Goal: Communication & Community: Answer question/provide support

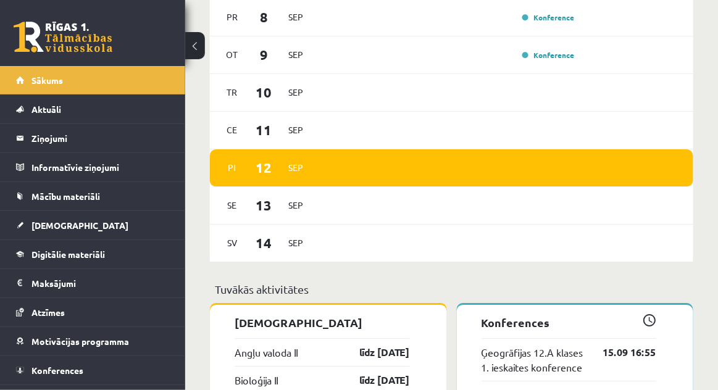
scroll to position [835, 0]
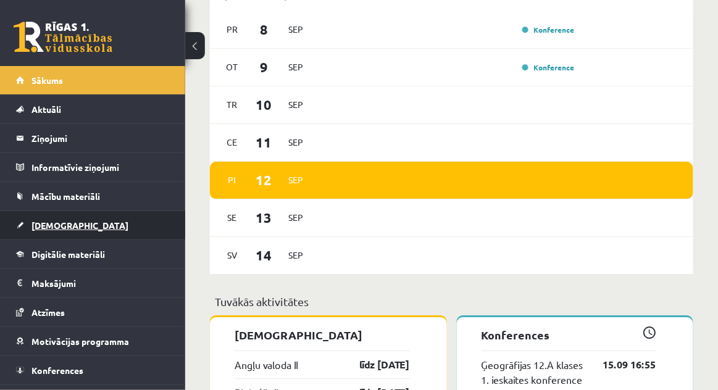
click at [44, 222] on span "[DEMOGRAPHIC_DATA]" at bounding box center [79, 225] width 97 height 11
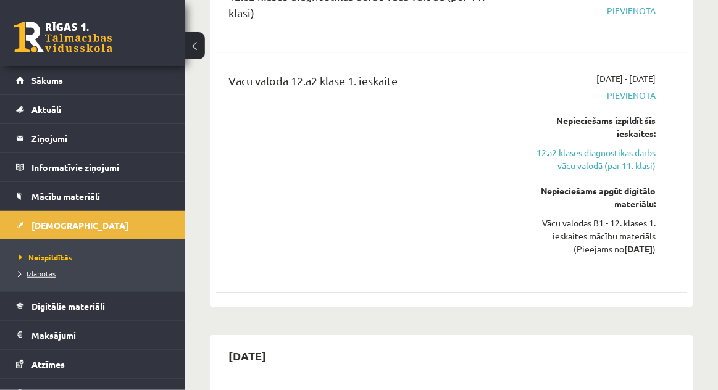
click at [41, 273] on span "Izlabotās" at bounding box center [37, 274] width 37 height 10
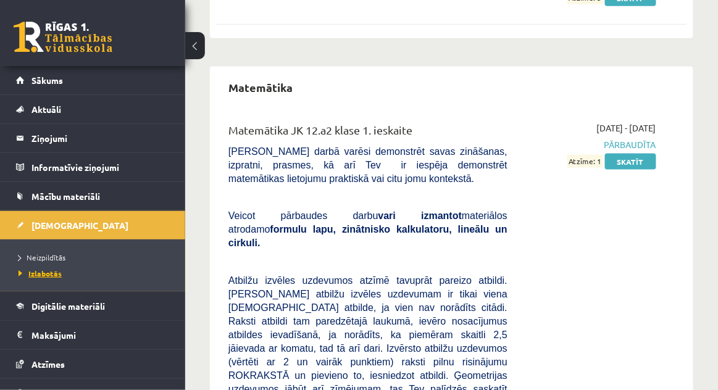
scroll to position [377, 0]
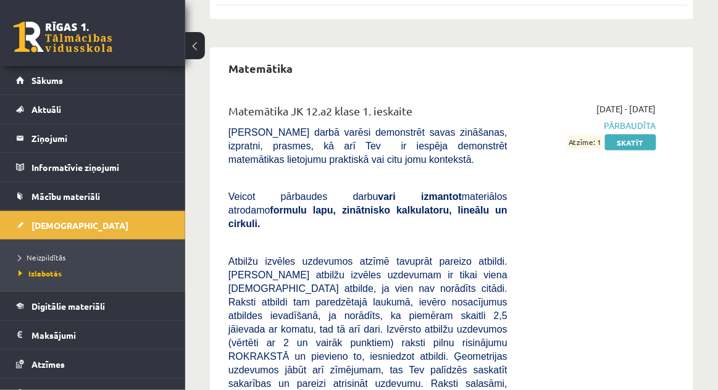
scroll to position [398, 0]
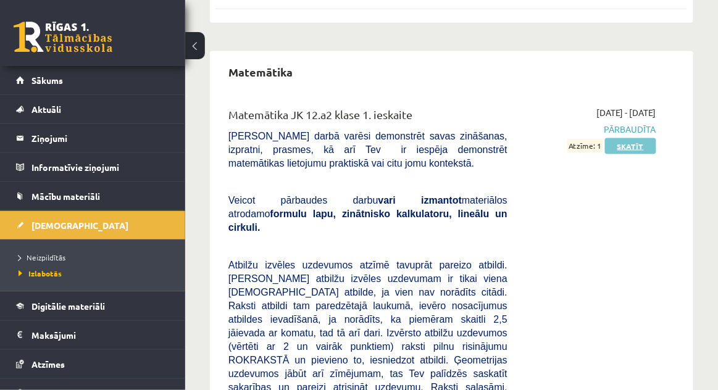
click at [635, 140] on link "Skatīt" at bounding box center [630, 146] width 51 height 16
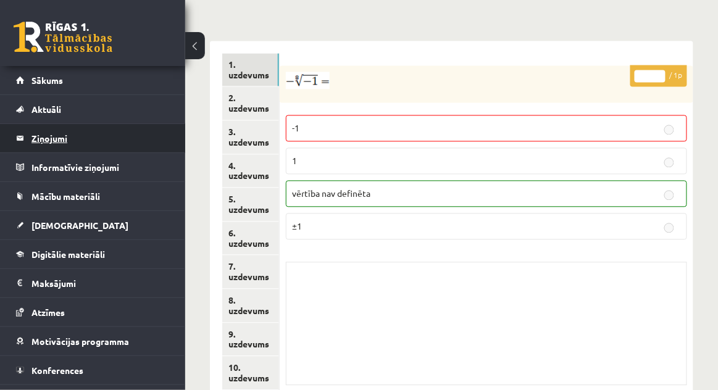
click at [57, 134] on legend "Ziņojumi 0" at bounding box center [100, 138] width 138 height 28
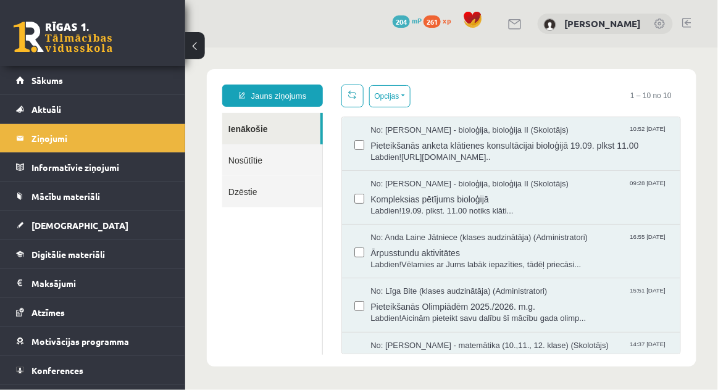
click at [245, 166] on link "Nosūtītie" at bounding box center [272, 159] width 100 height 31
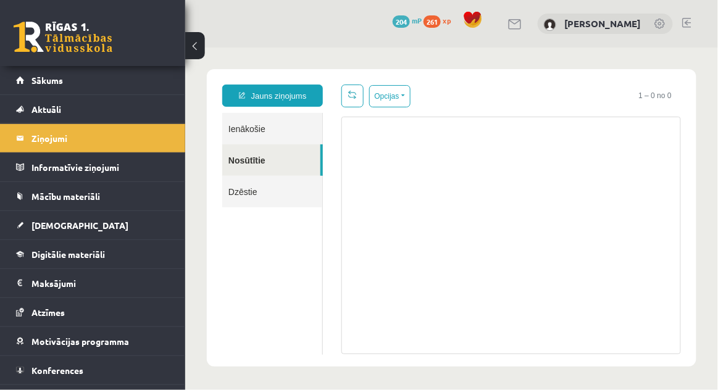
click at [433, 151] on div at bounding box center [511, 235] width 340 height 238
click at [312, 96] on link "Jauns ziņojums" at bounding box center [272, 95] width 101 height 22
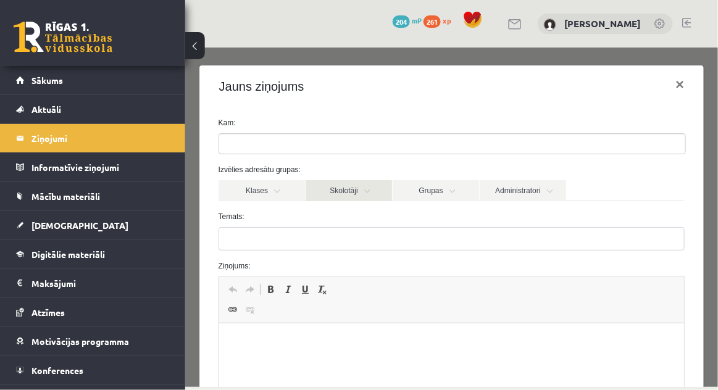
click at [352, 192] on link "Skolotāji" at bounding box center [348, 190] width 86 height 21
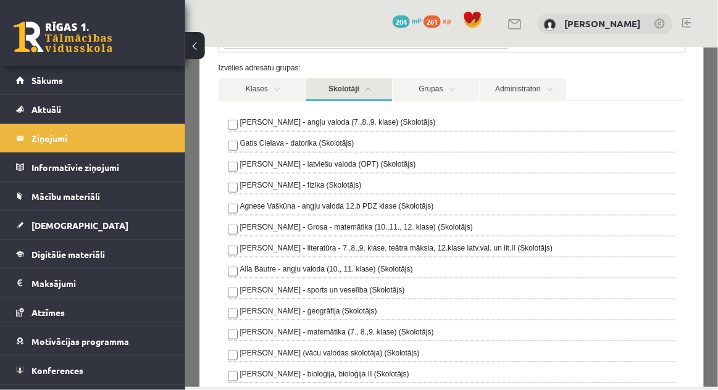
scroll to position [104, 0]
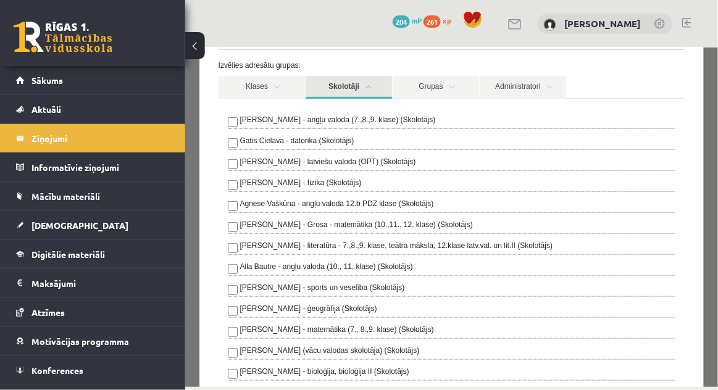
click at [185, 227] on div "**********" at bounding box center [451, 217] width 533 height 340
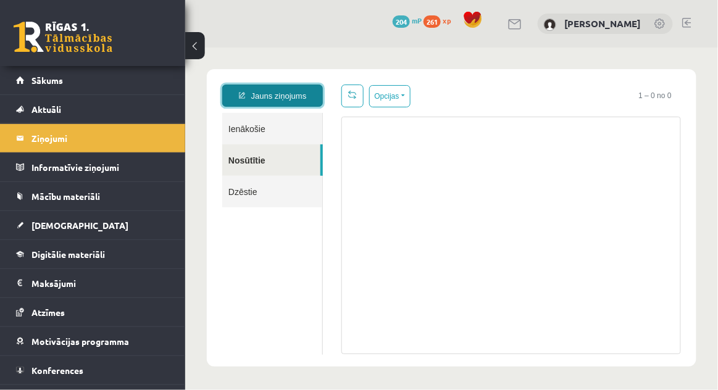
click at [305, 92] on link "Jauns ziņojums" at bounding box center [272, 95] width 101 height 22
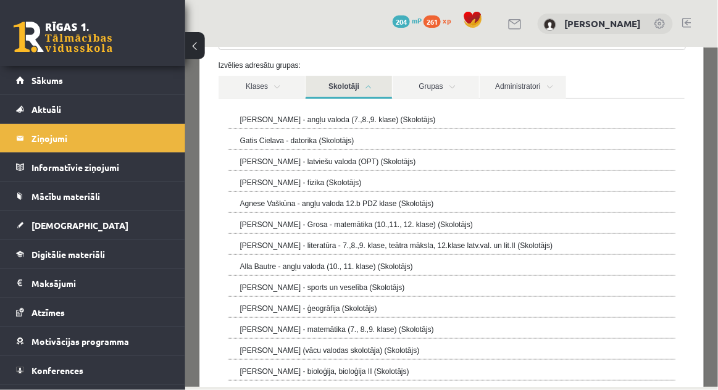
scroll to position [0, 0]
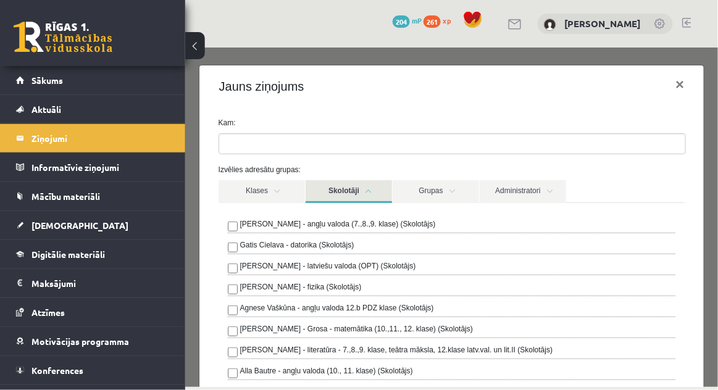
click at [601, 148] on ul at bounding box center [452, 143] width 466 height 20
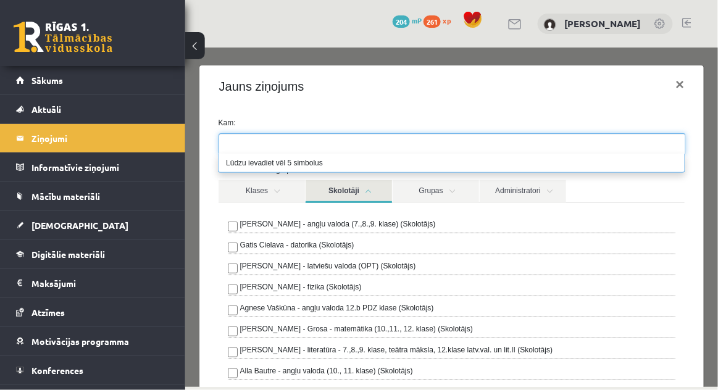
click at [602, 106] on div "Jauns ziņojums ×" at bounding box center [451, 86] width 505 height 42
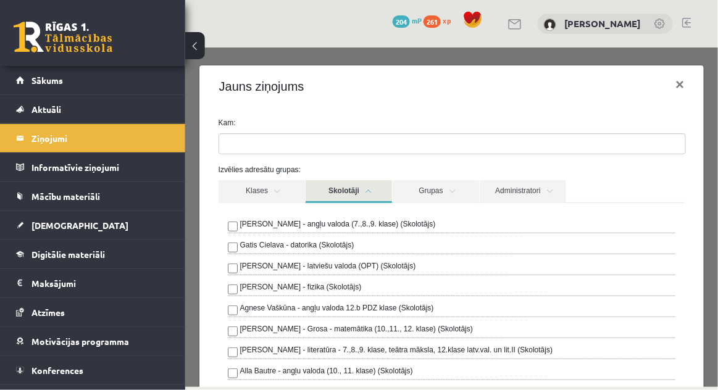
click at [506, 327] on div "[PERSON_NAME] - Grosa - matemātika (10.,11., 12. klase) (Skolotājs)" at bounding box center [451, 330] width 448 height 15
click at [676, 81] on button "×" at bounding box center [679, 84] width 28 height 35
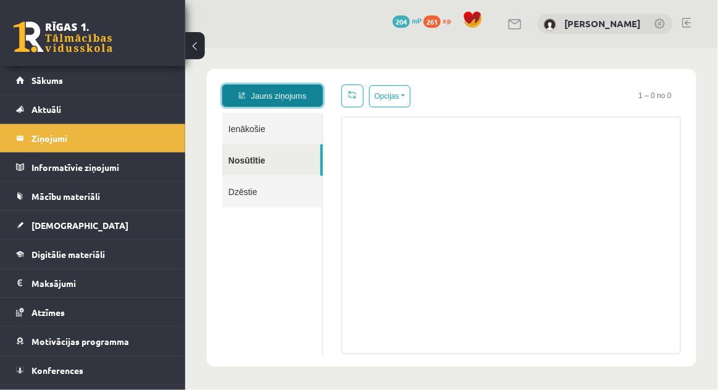
click at [254, 86] on link "Jauns ziņojums" at bounding box center [272, 95] width 101 height 22
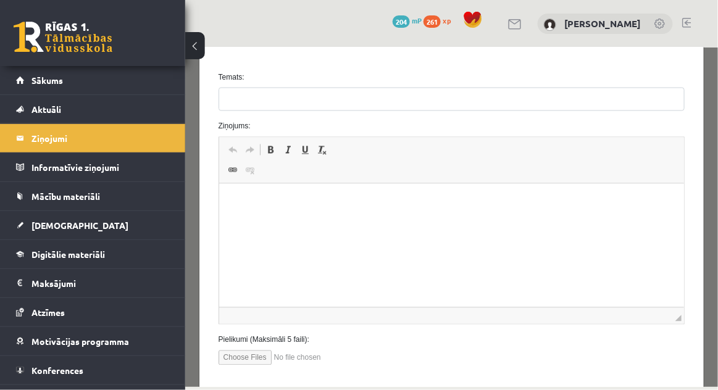
scroll to position [490, 0]
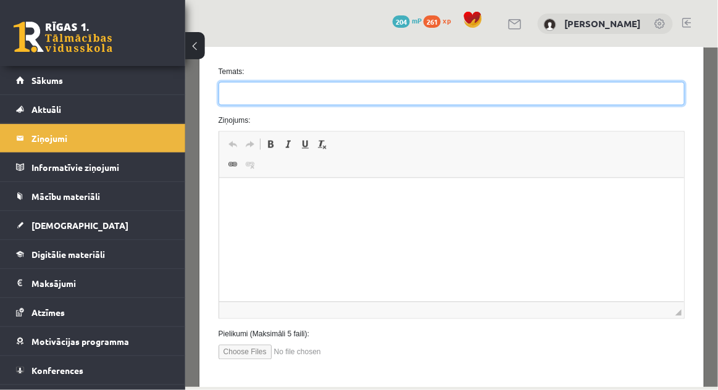
click at [544, 92] on input "Temats:" at bounding box center [451, 92] width 467 height 23
type input "**********"
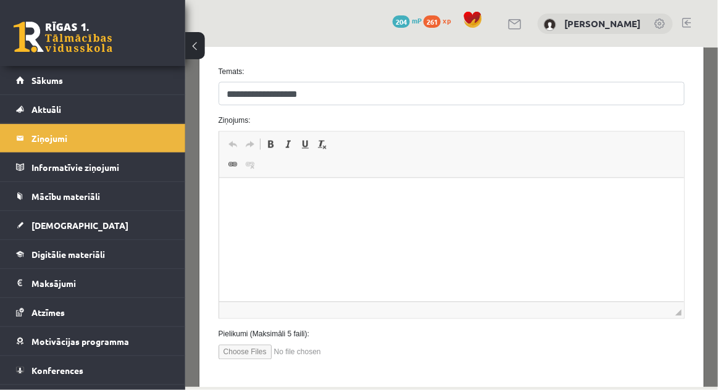
click at [319, 193] on p "Визуальный текстовый редактор, wiswyg-editor-47024711714520-1757666815-343" at bounding box center [451, 197] width 441 height 13
click at [223, 185] on html "**********" at bounding box center [451, 197] width 465 height 38
click at [233, 196] on p "**********" at bounding box center [452, 197] width 442 height 13
click at [245, 199] on p "Визуальный текстовый редактор, wiswyg-editor-47024711714520-1757666815-343" at bounding box center [451, 197] width 441 height 13
click at [341, 220] on p "**********" at bounding box center [452, 218] width 442 height 13
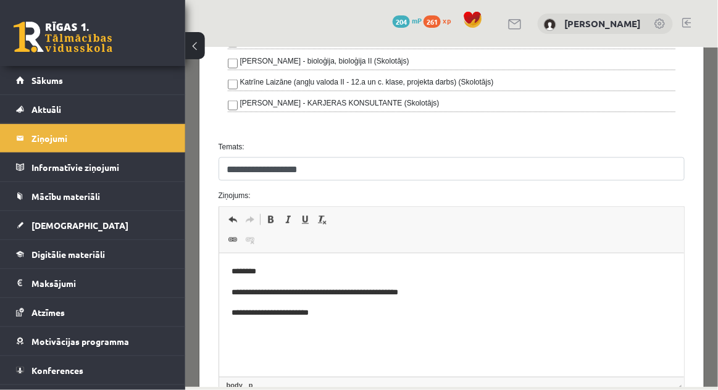
scroll to position [415, 0]
click at [309, 290] on p "**********" at bounding box center [452, 292] width 442 height 13
click at [315, 293] on p "**********" at bounding box center [452, 292] width 442 height 13
click at [438, 183] on form "**********" at bounding box center [451, 67] width 485 height 733
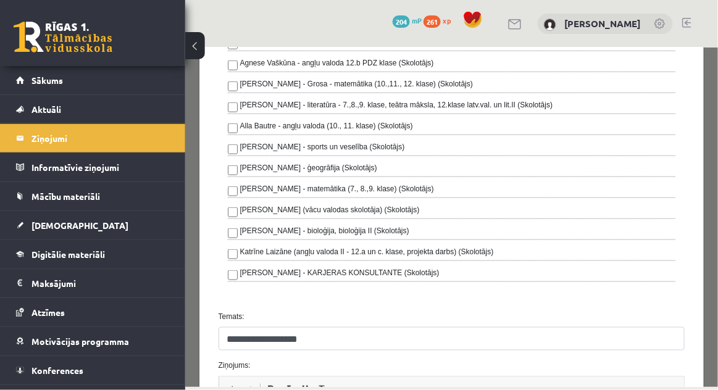
scroll to position [490, 0]
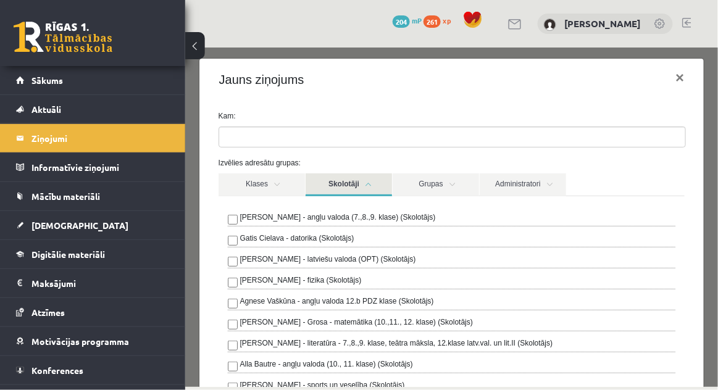
scroll to position [3, 0]
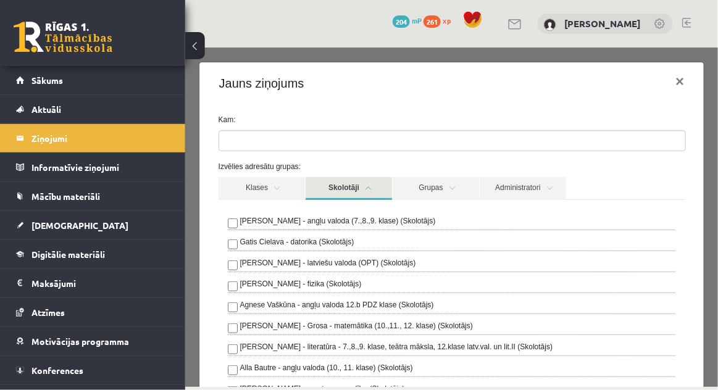
click at [525, 140] on ul at bounding box center [452, 140] width 466 height 20
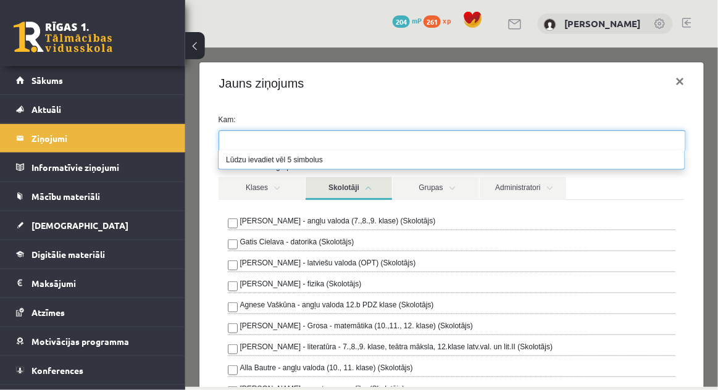
click at [565, 99] on div "Jauns ziņojums ×" at bounding box center [451, 83] width 505 height 42
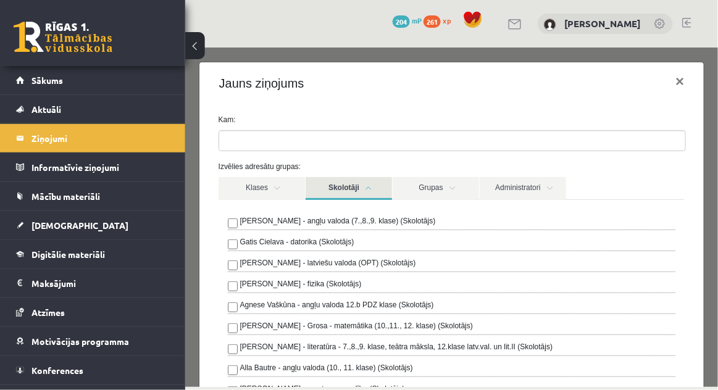
click at [519, 144] on ul at bounding box center [452, 140] width 466 height 20
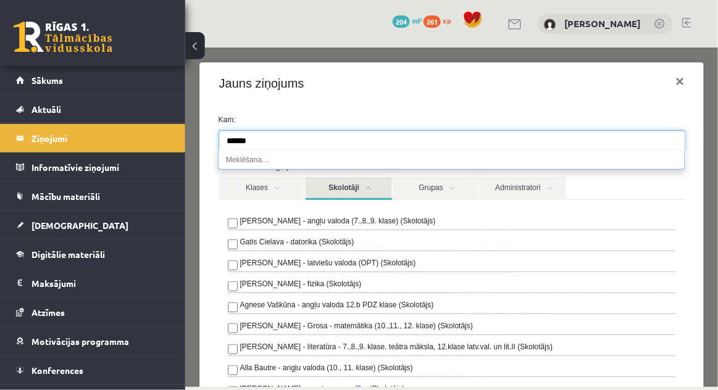
scroll to position [0, 0]
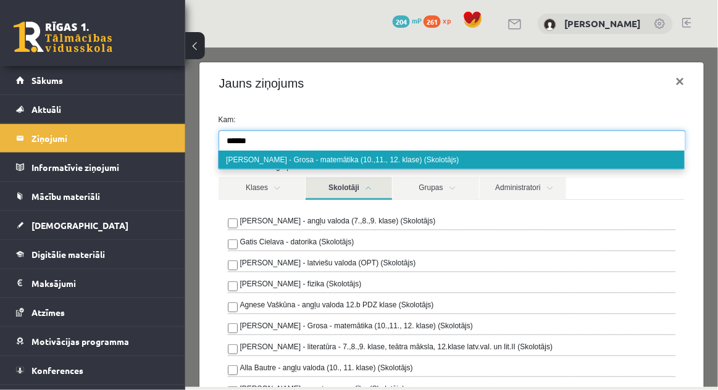
type input "*****"
select select "***"
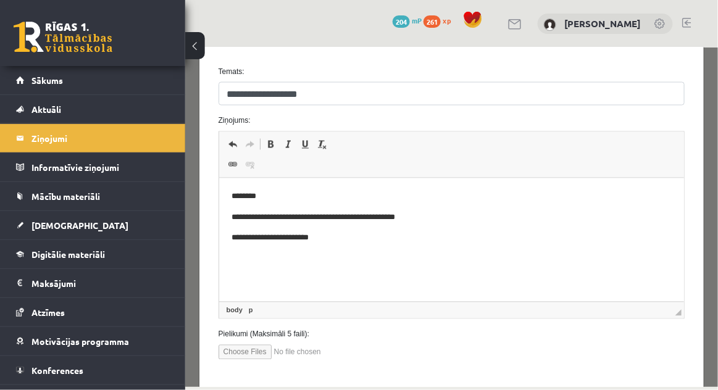
scroll to position [59, 0]
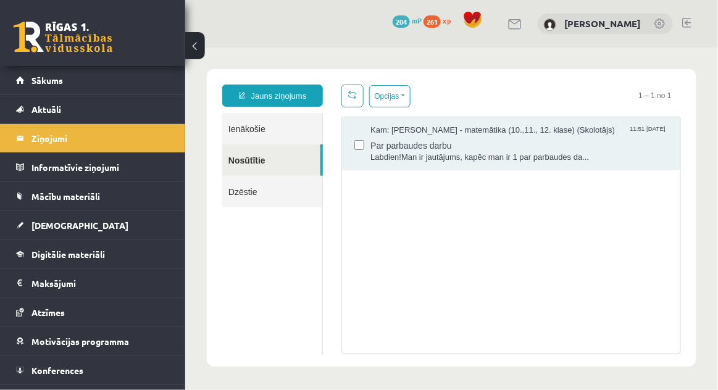
scroll to position [0, 0]
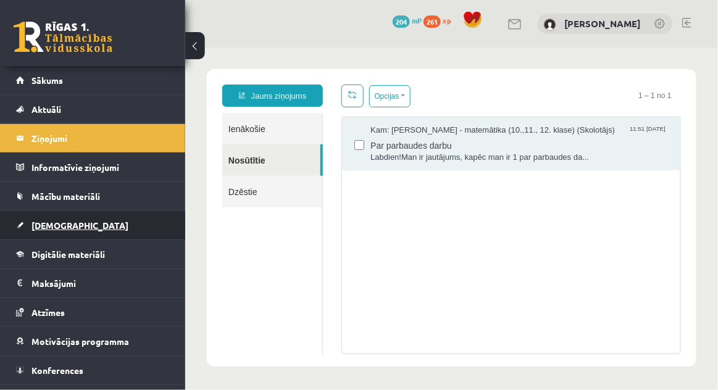
click at [100, 222] on link "[DEMOGRAPHIC_DATA]" at bounding box center [93, 225] width 154 height 28
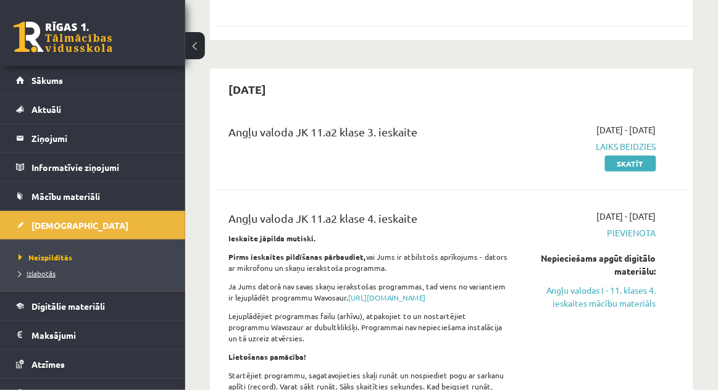
click at [117, 269] on link "Izlabotās" at bounding box center [96, 273] width 154 height 11
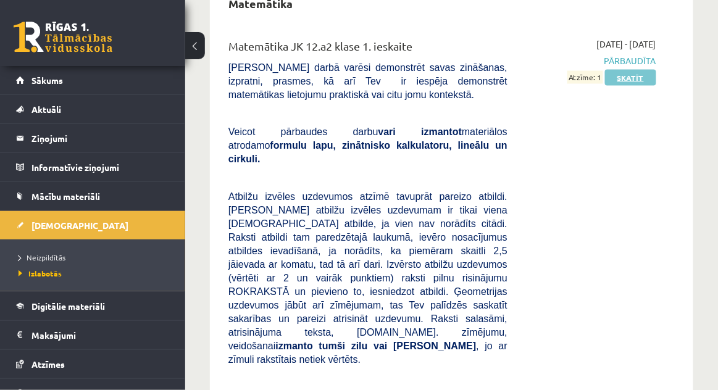
click at [627, 73] on link "Skatīt" at bounding box center [630, 78] width 51 height 16
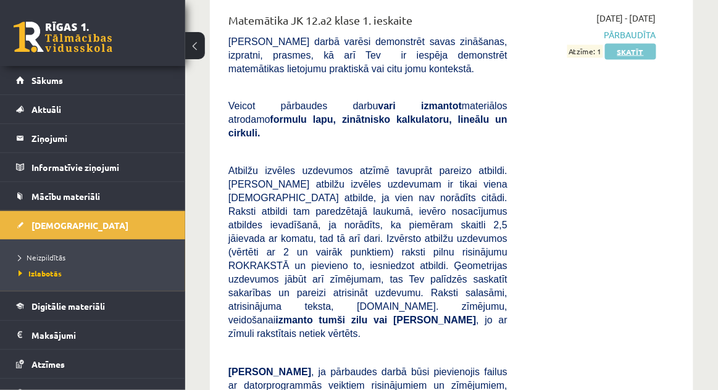
scroll to position [519, 0]
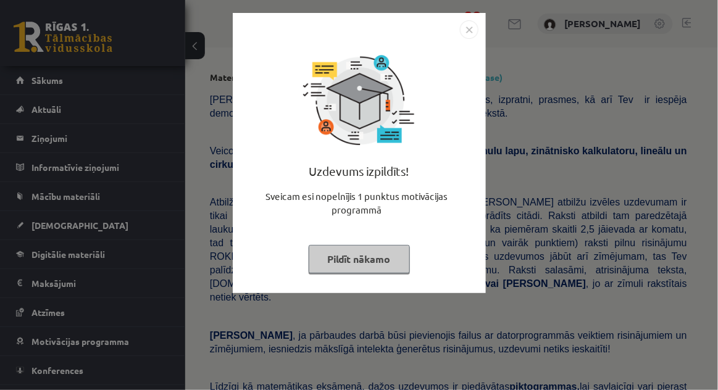
click at [398, 261] on button "Pildīt nākamo" at bounding box center [359, 259] width 101 height 28
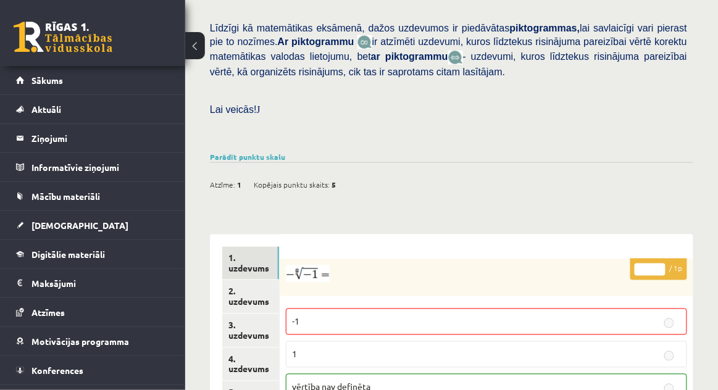
scroll to position [357, 0]
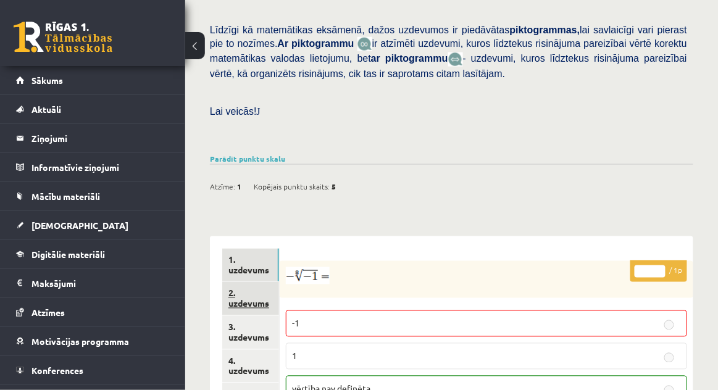
click at [258, 282] on link "2. uzdevums" at bounding box center [250, 298] width 57 height 33
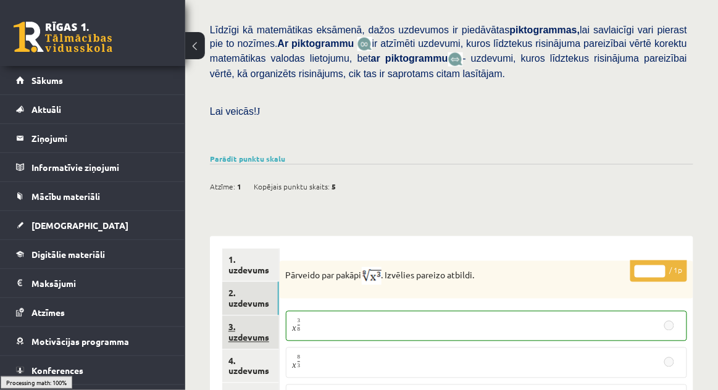
click at [251, 316] on link "3. uzdevums" at bounding box center [250, 332] width 57 height 33
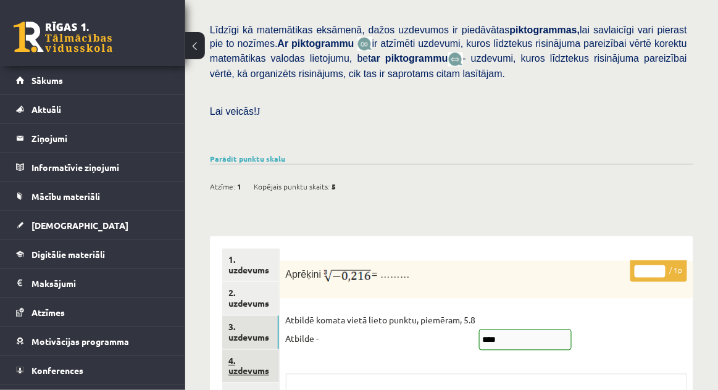
click at [252, 355] on link "4. uzdevums" at bounding box center [250, 366] width 57 height 33
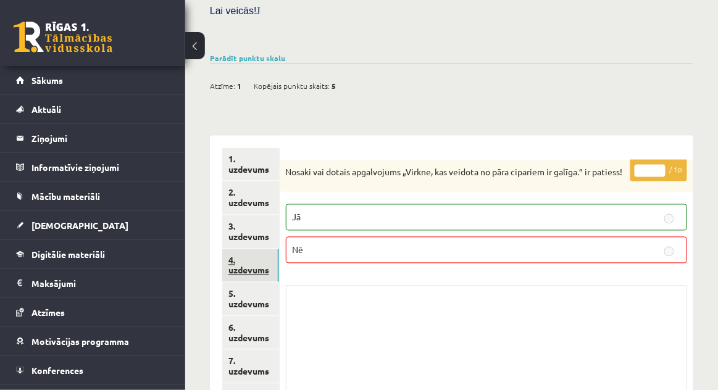
scroll to position [457, 0]
click at [260, 283] on link "5. uzdevums" at bounding box center [250, 299] width 57 height 33
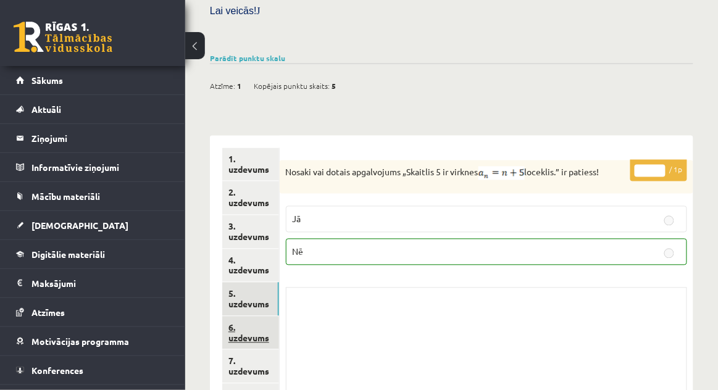
click at [257, 325] on link "6. uzdevums" at bounding box center [250, 333] width 57 height 33
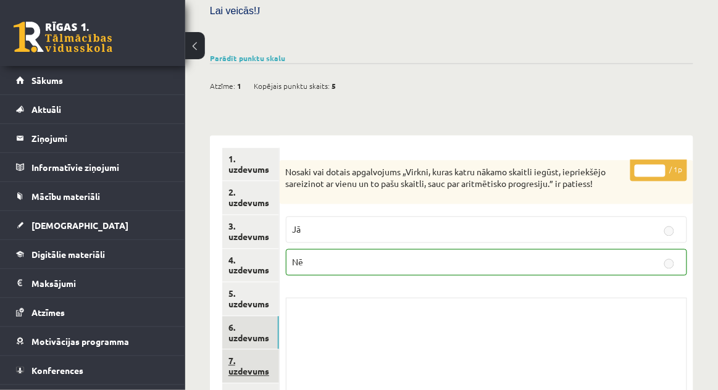
click at [259, 350] on link "7. uzdevums" at bounding box center [250, 366] width 57 height 33
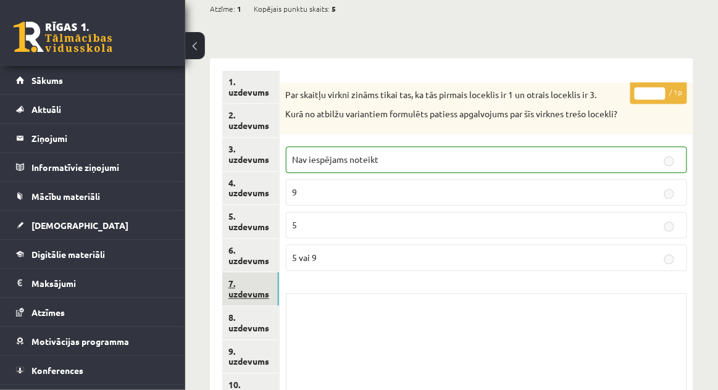
scroll to position [535, 0]
click at [261, 315] on link "8. uzdevums" at bounding box center [250, 323] width 57 height 33
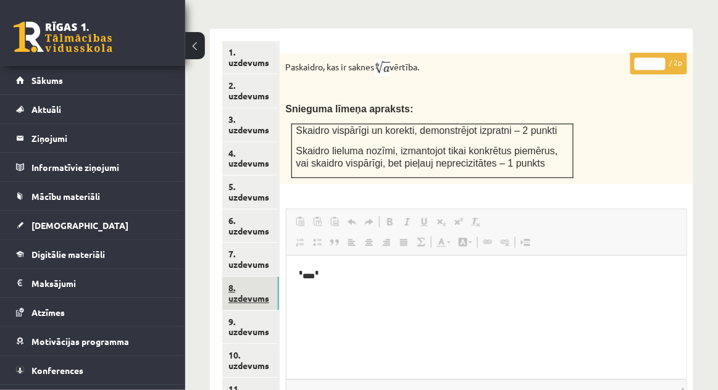
scroll to position [0, 0]
click at [261, 325] on link "9. uzdevums" at bounding box center [250, 327] width 57 height 33
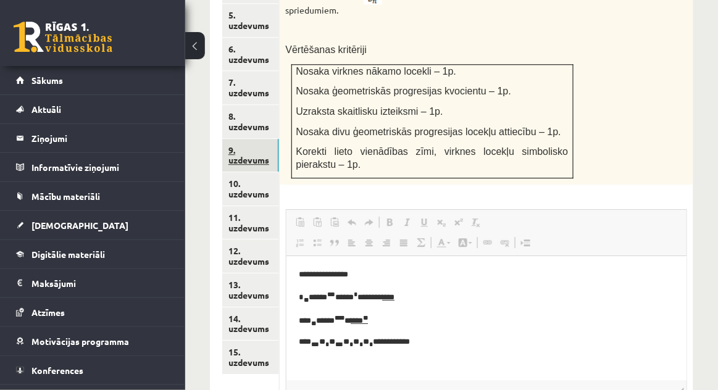
scroll to position [733, 0]
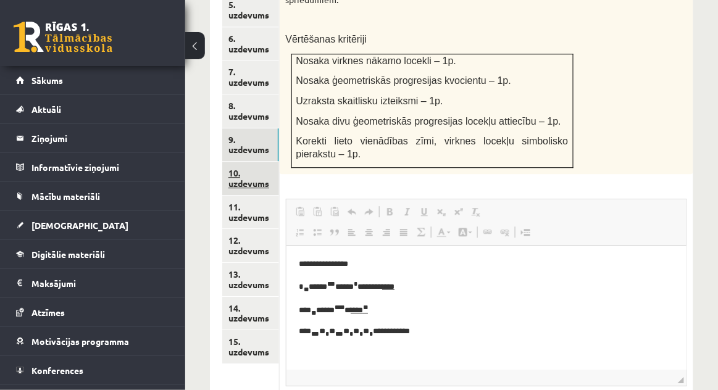
click at [264, 172] on link "10. uzdevums" at bounding box center [250, 178] width 57 height 33
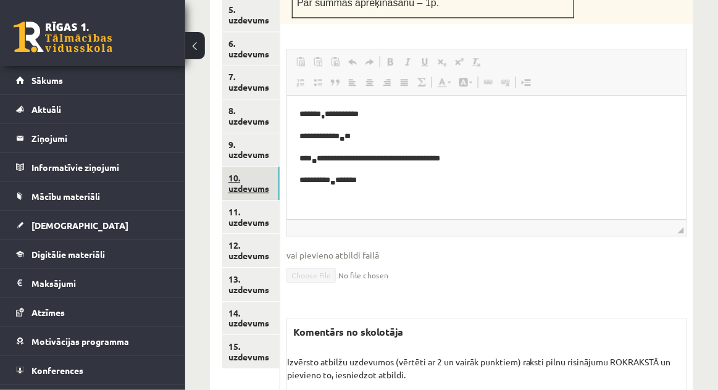
scroll to position [769, 0]
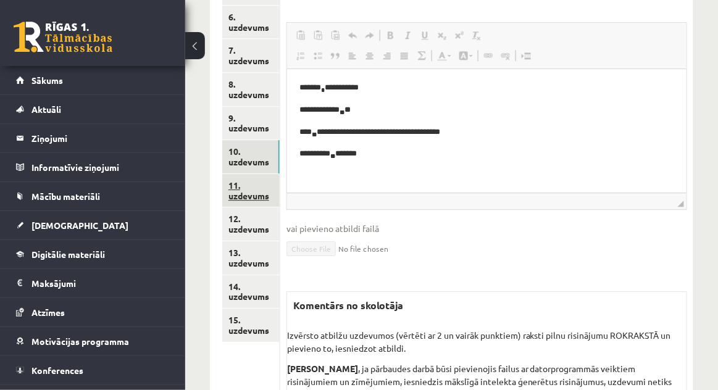
click at [262, 174] on link "11. uzdevums" at bounding box center [250, 190] width 57 height 33
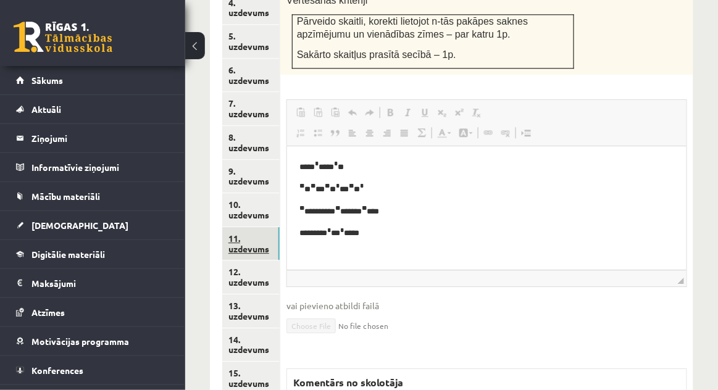
scroll to position [715, 0]
click at [270, 261] on link "12. uzdevums" at bounding box center [250, 277] width 57 height 33
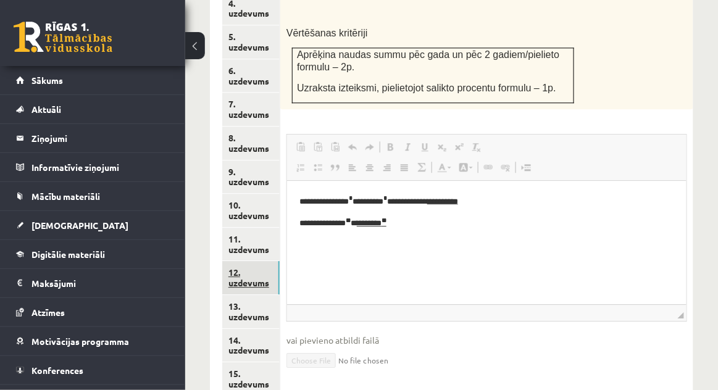
scroll to position [0, 0]
click at [264, 295] on link "13. uzdevums" at bounding box center [250, 311] width 57 height 33
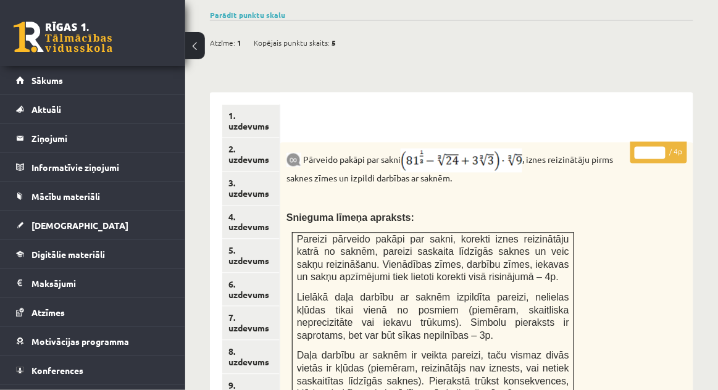
scroll to position [501, 0]
click at [248, 251] on link "5. uzdevums" at bounding box center [250, 256] width 57 height 33
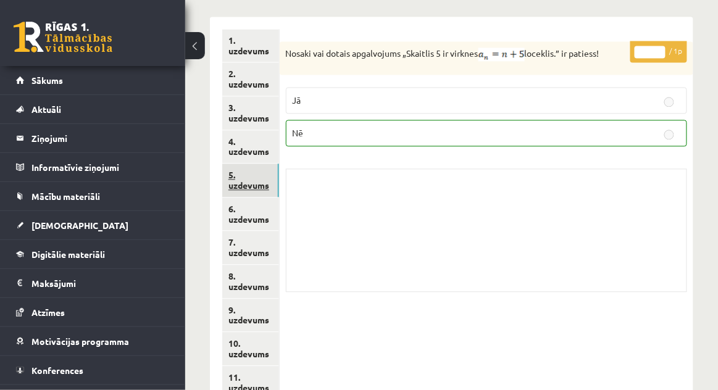
scroll to position [579, 0]
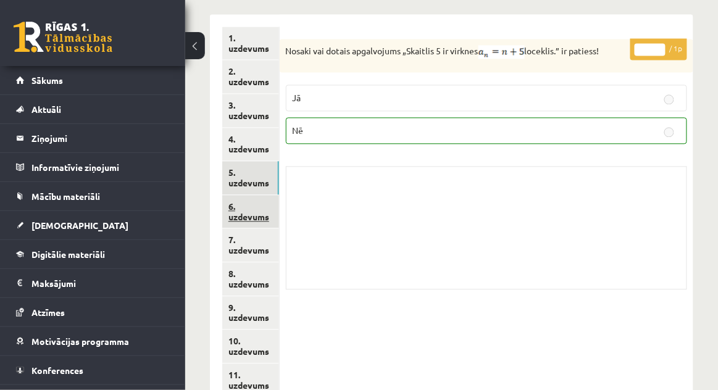
click at [254, 195] on link "6. uzdevums" at bounding box center [250, 211] width 57 height 33
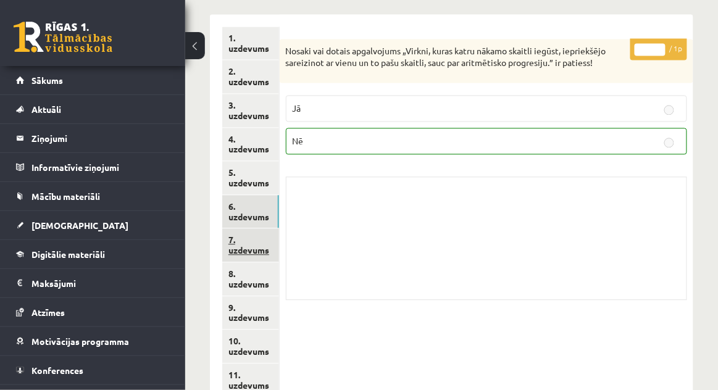
click at [266, 243] on link "7. uzdevums" at bounding box center [250, 244] width 57 height 33
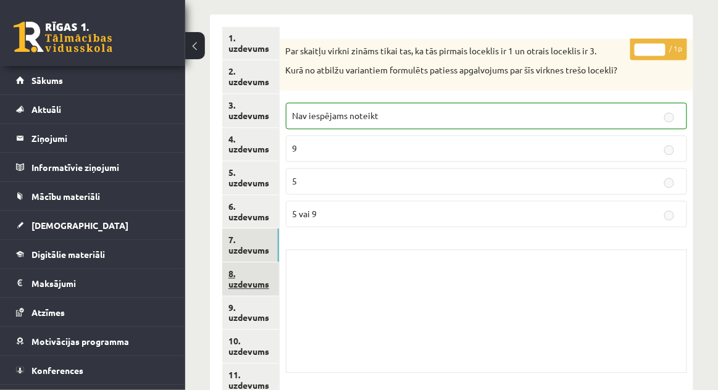
click at [262, 265] on link "8. uzdevums" at bounding box center [250, 278] width 57 height 33
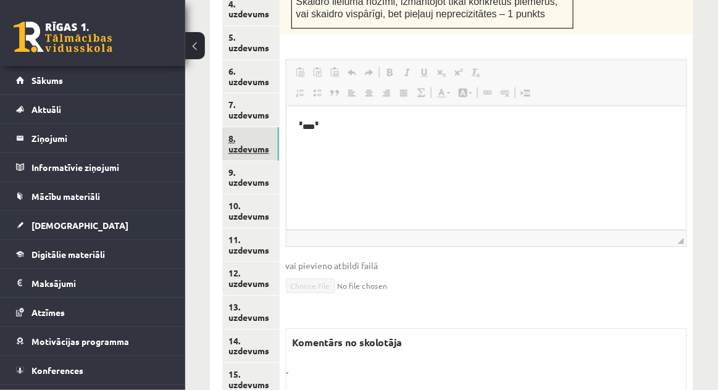
scroll to position [746, 0]
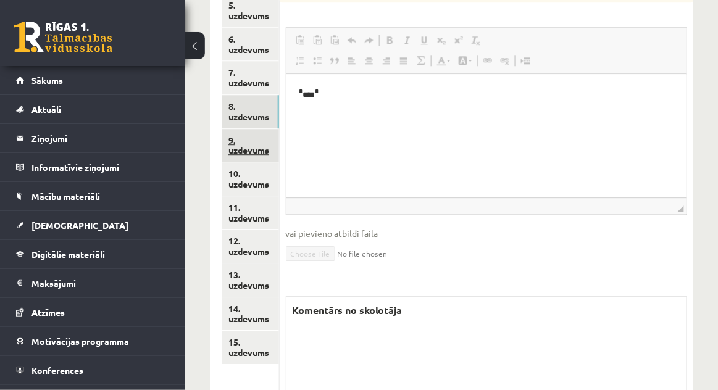
click at [262, 131] on link "9. uzdevums" at bounding box center [250, 145] width 57 height 33
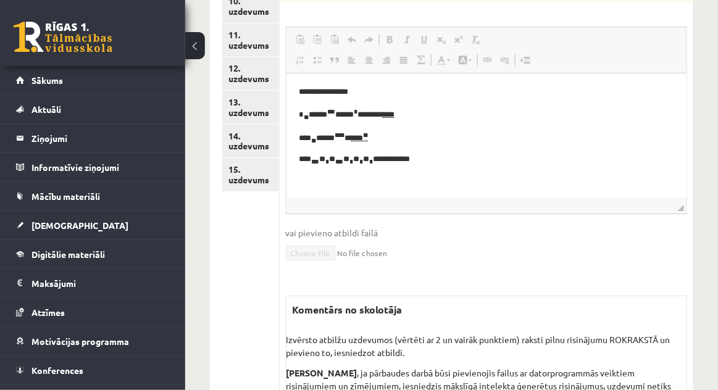
scroll to position [920, 0]
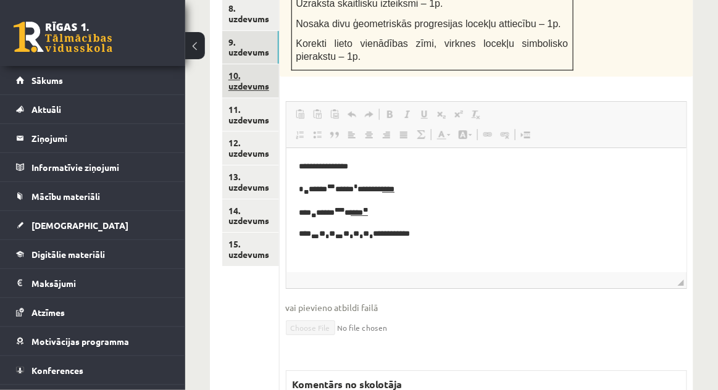
click at [262, 64] on link "10. uzdevums" at bounding box center [250, 80] width 57 height 33
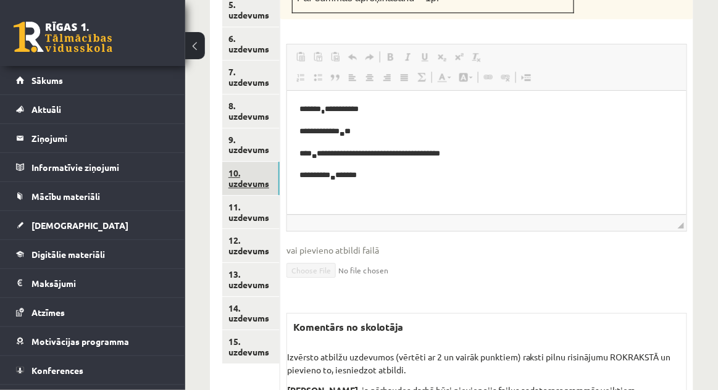
scroll to position [766, 0]
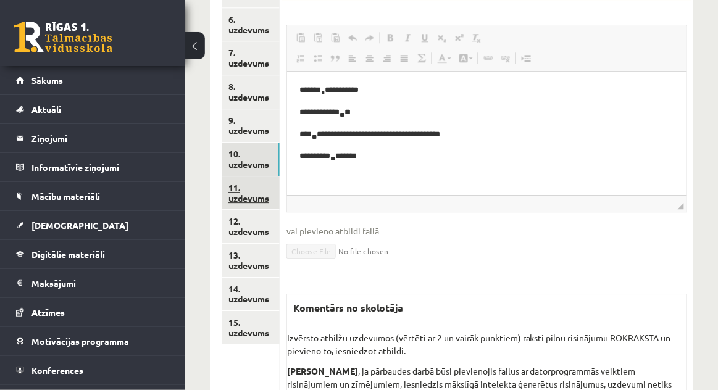
click at [261, 180] on link "11. uzdevums" at bounding box center [250, 193] width 57 height 33
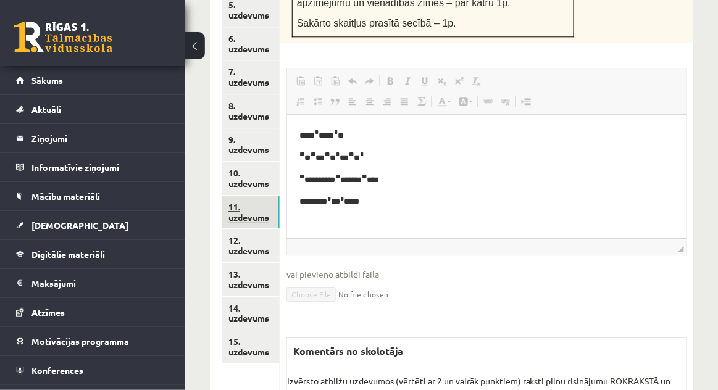
scroll to position [788, 0]
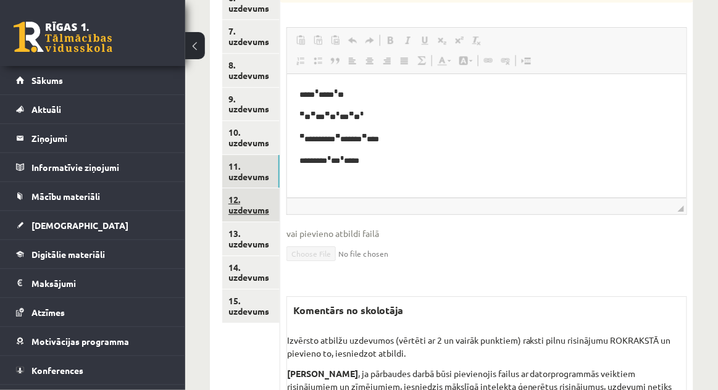
click at [267, 188] on link "12. uzdevums" at bounding box center [250, 204] width 57 height 33
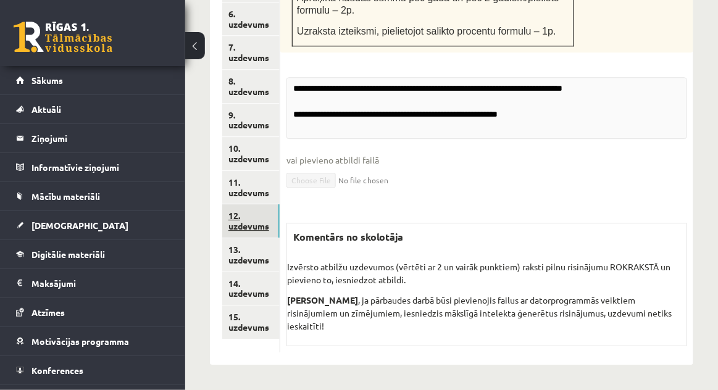
scroll to position [700, 0]
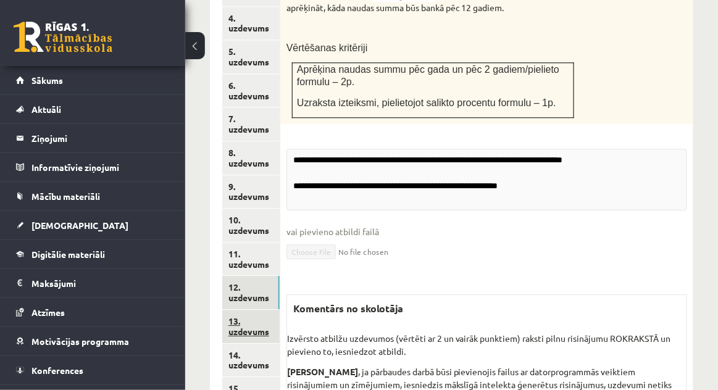
click at [256, 310] on link "13. uzdevums" at bounding box center [250, 326] width 57 height 33
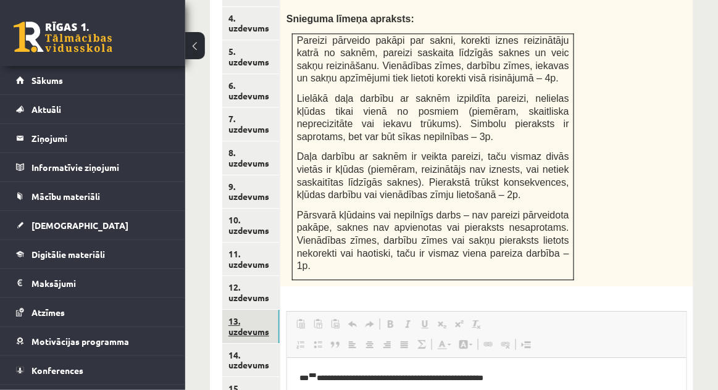
scroll to position [0, 0]
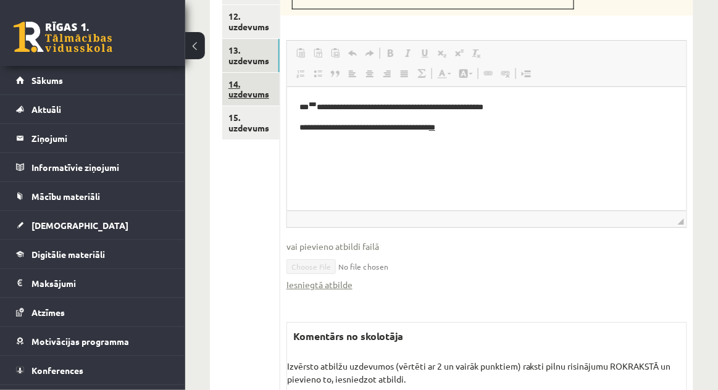
click at [256, 76] on link "14. uzdevums" at bounding box center [250, 89] width 57 height 33
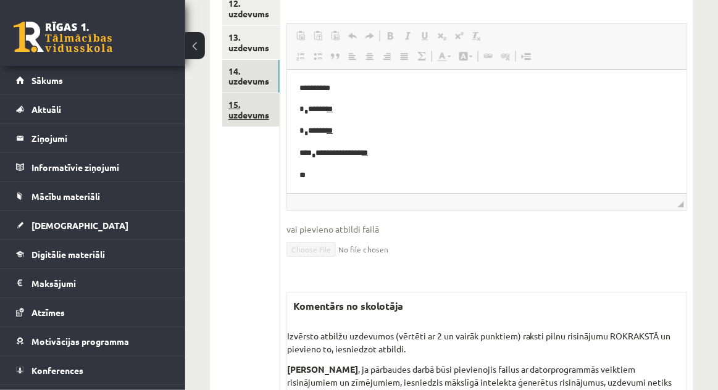
click at [254, 97] on link "15. uzdevums" at bounding box center [250, 109] width 57 height 33
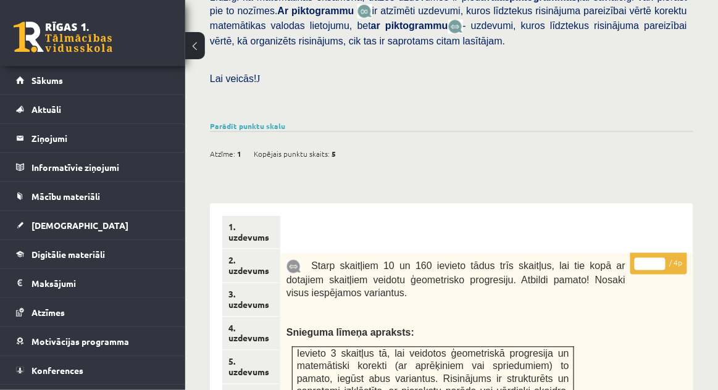
scroll to position [390, 0]
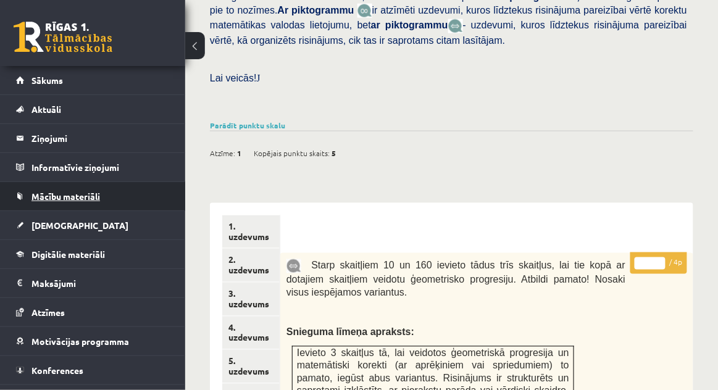
click at [50, 185] on link "Mācību materiāli" at bounding box center [93, 196] width 154 height 28
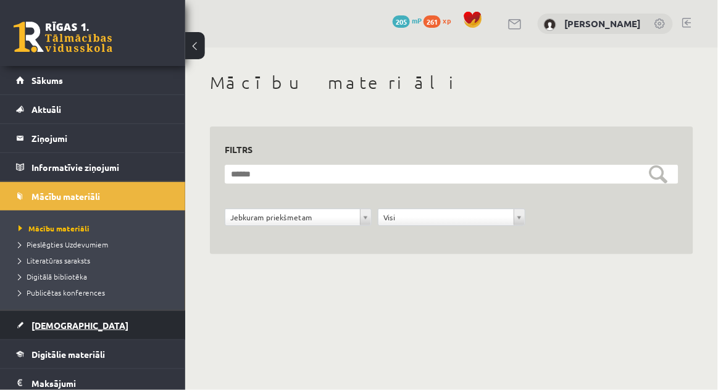
click at [42, 312] on link "[DEMOGRAPHIC_DATA]" at bounding box center [93, 325] width 154 height 28
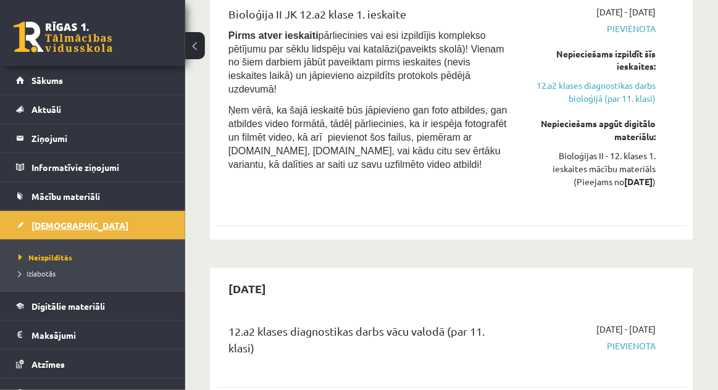
scroll to position [496, 0]
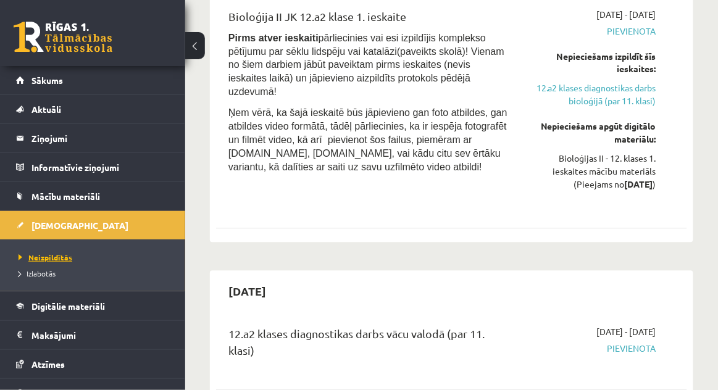
click at [56, 258] on span "Neizpildītās" at bounding box center [46, 257] width 54 height 10
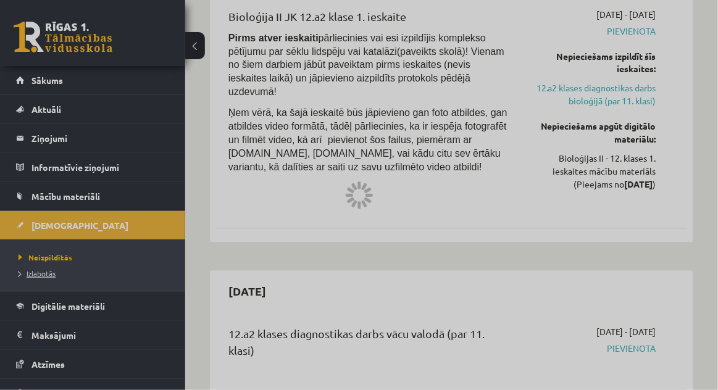
click at [48, 270] on span "Izlabotās" at bounding box center [37, 274] width 37 height 10
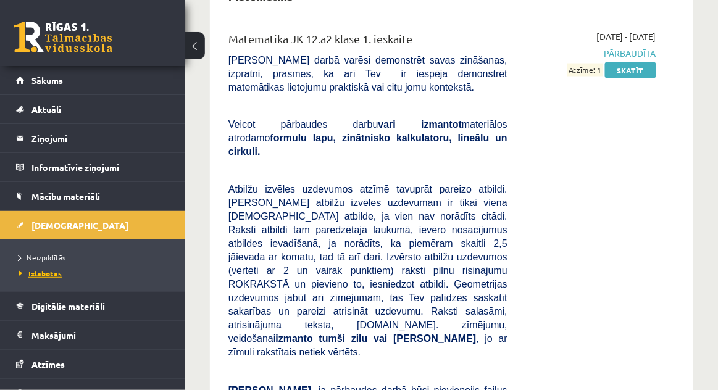
scroll to position [472, 0]
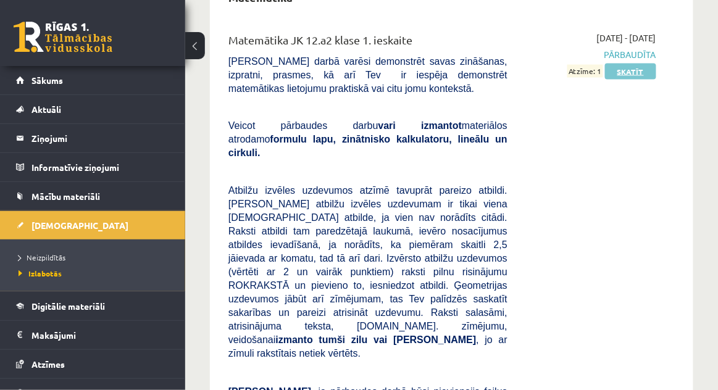
click at [629, 72] on link "Skatīt" at bounding box center [630, 72] width 51 height 16
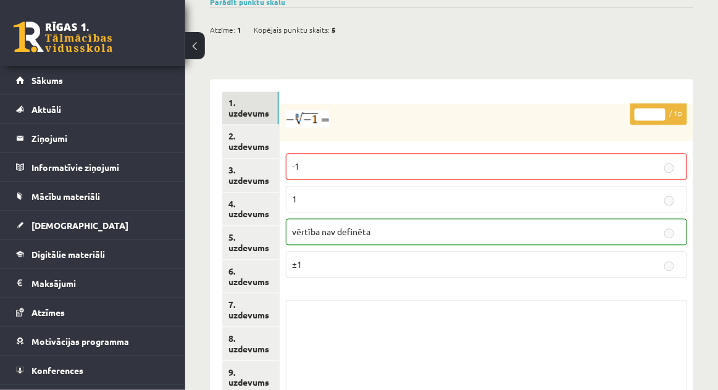
scroll to position [512, 0]
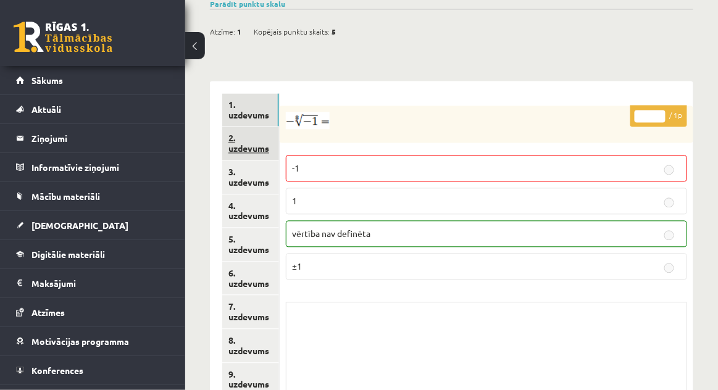
click at [243, 129] on link "2. uzdevums" at bounding box center [250, 143] width 57 height 33
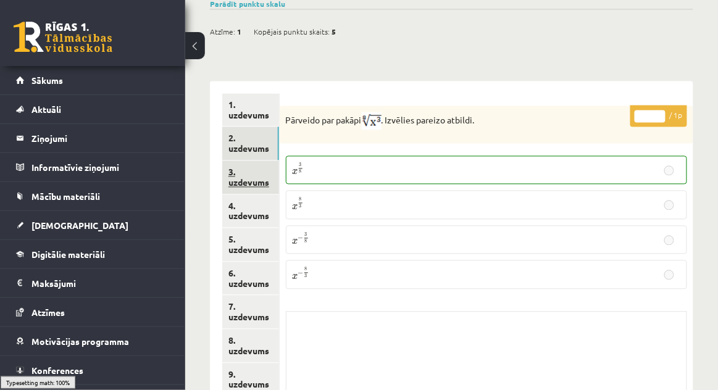
click at [243, 162] on link "3. uzdevums" at bounding box center [250, 177] width 57 height 33
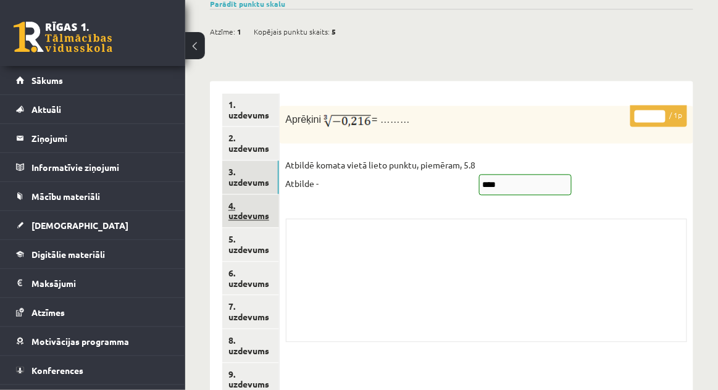
click at [235, 205] on link "4. uzdevums" at bounding box center [250, 211] width 57 height 33
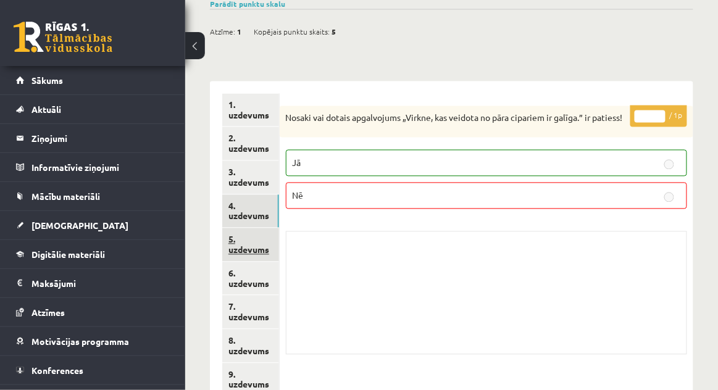
click at [238, 241] on link "5. uzdevums" at bounding box center [250, 244] width 57 height 33
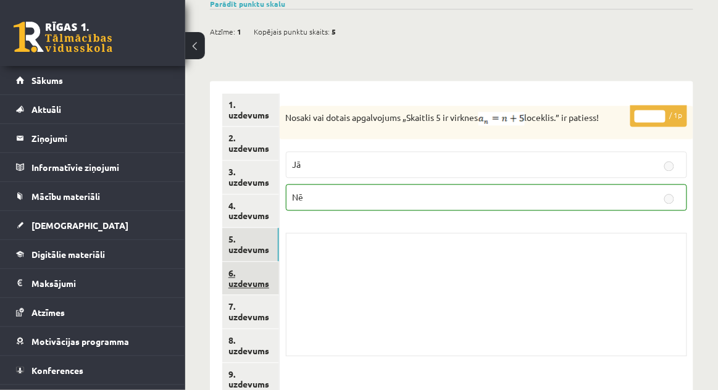
click at [241, 264] on link "6. uzdevums" at bounding box center [250, 278] width 57 height 33
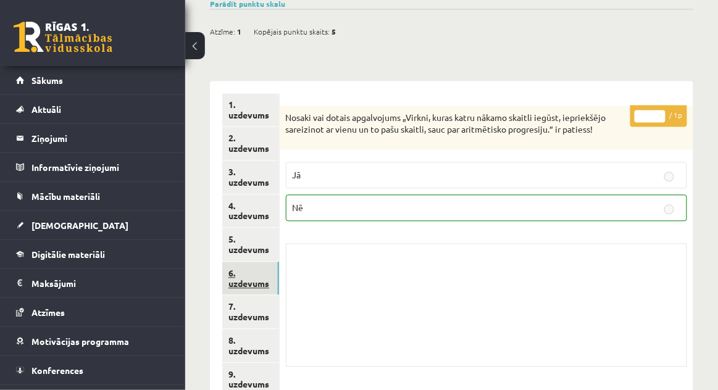
click at [238, 279] on link "6. uzdevums" at bounding box center [250, 278] width 57 height 33
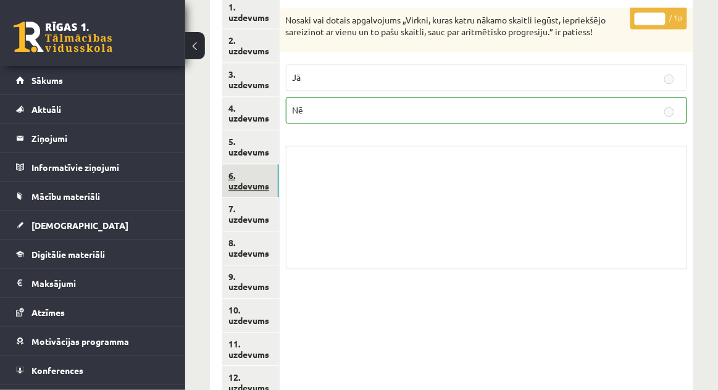
scroll to position [611, 0]
click at [244, 178] on link "6. uzdevums" at bounding box center [250, 180] width 57 height 33
click at [246, 231] on link "8. uzdevums" at bounding box center [250, 247] width 57 height 33
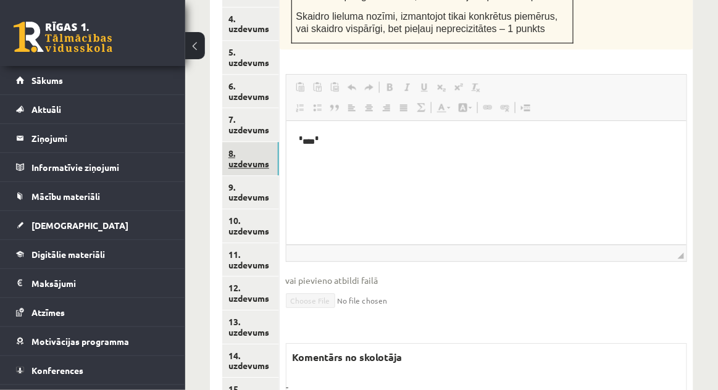
scroll to position [746, 0]
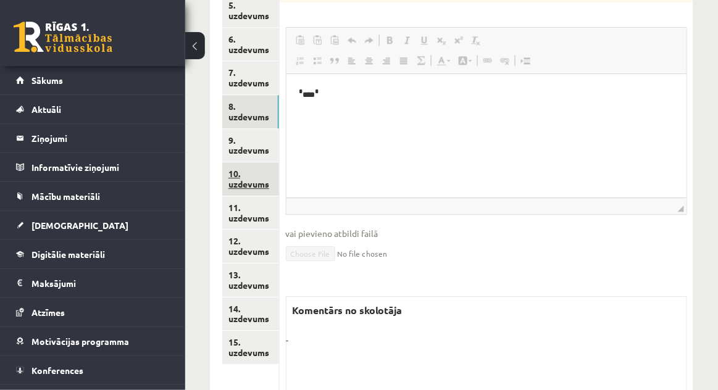
click at [236, 162] on link "10. uzdevums" at bounding box center [250, 178] width 57 height 33
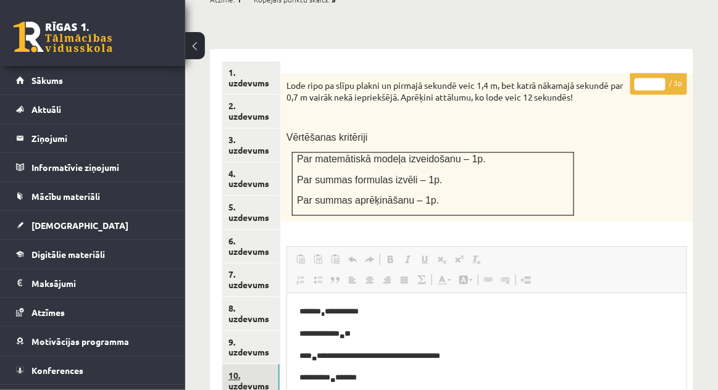
scroll to position [544, 0]
click at [47, 140] on legend "Ziņojumi 0" at bounding box center [100, 138] width 138 height 28
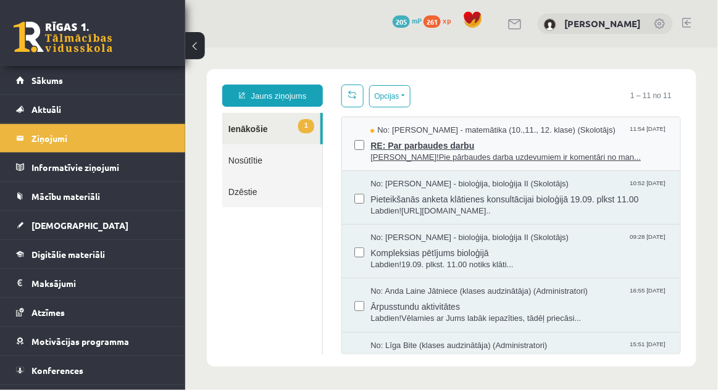
click at [419, 136] on span "RE: Par parbaudes darbu" at bounding box center [519, 143] width 298 height 15
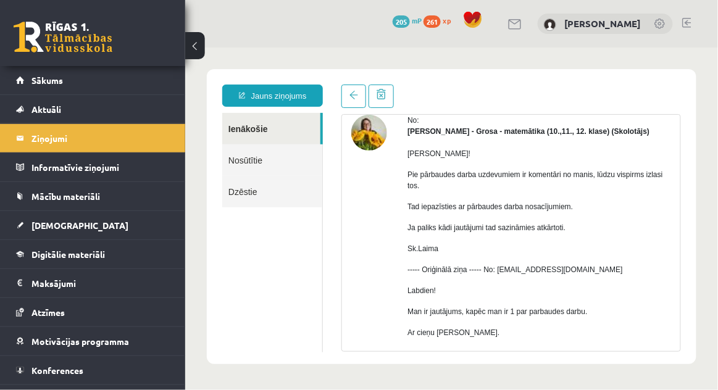
click at [433, 373] on link "Atbildēt" at bounding box center [425, 379] width 36 height 22
type input "**********"
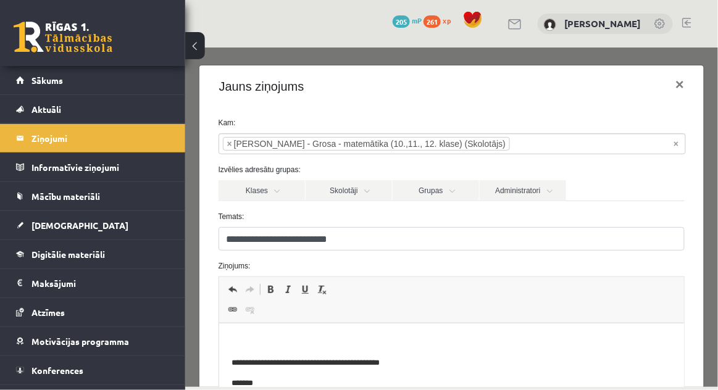
click at [255, 344] on p "Визуальный текстовый редактор, wiswyg-editor-47024816162460-1757667317-470" at bounding box center [451, 342] width 441 height 13
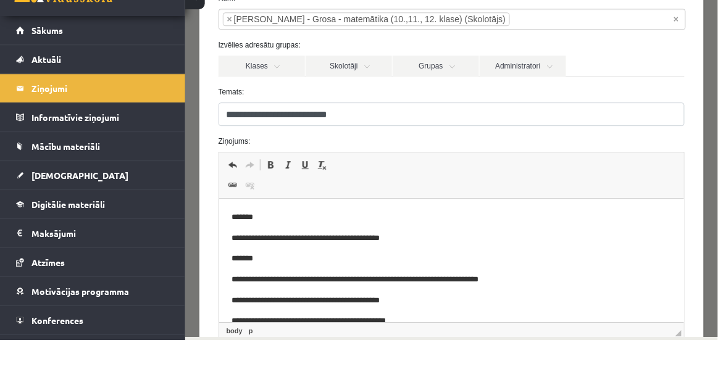
scroll to position [60, 0]
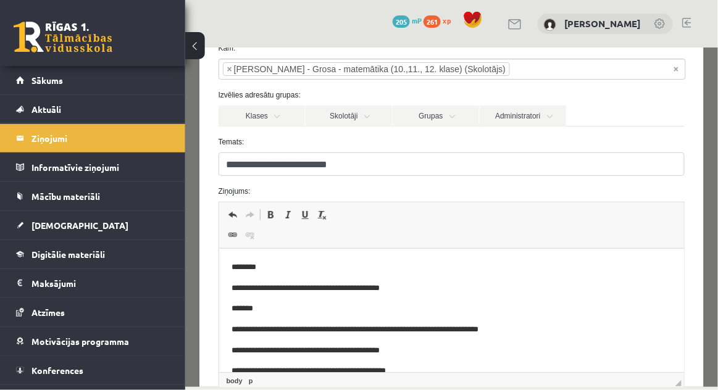
click at [274, 267] on p "********" at bounding box center [452, 267] width 442 height 13
click at [277, 262] on p "********" at bounding box center [452, 267] width 442 height 13
click at [428, 261] on p "**********" at bounding box center [452, 267] width 442 height 13
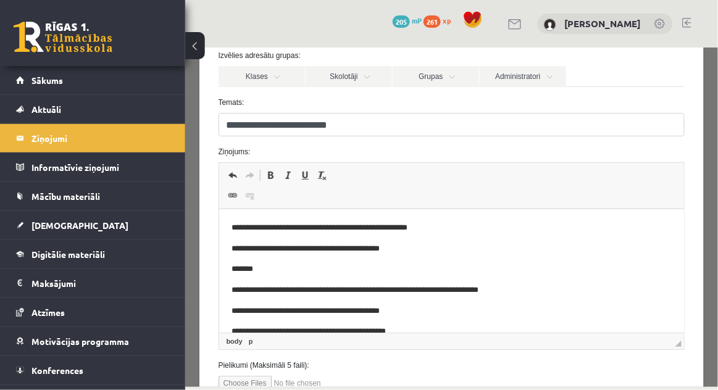
scroll to position [148, 0]
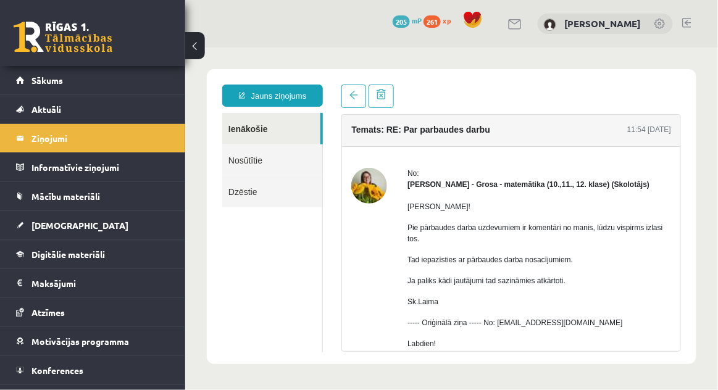
scroll to position [0, 0]
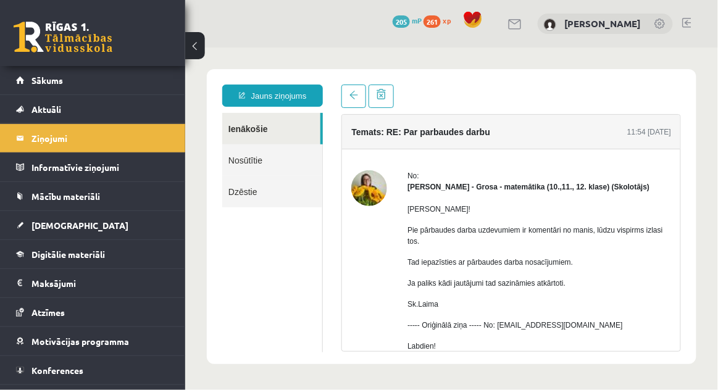
click at [240, 154] on link "Nosūtītie" at bounding box center [272, 159] width 100 height 31
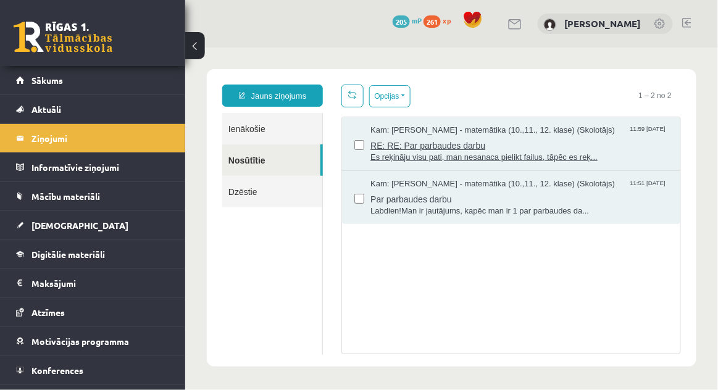
click at [598, 139] on span "RE: RE: Par parbaudes darbu" at bounding box center [519, 143] width 298 height 15
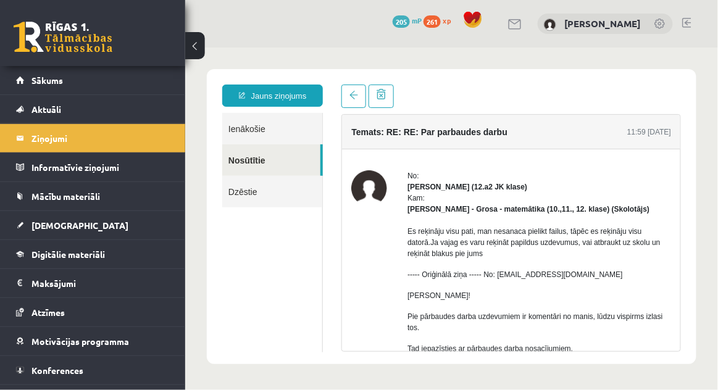
click at [249, 127] on link "Ienākošie" at bounding box center [272, 127] width 100 height 31
click at [248, 123] on link "Ienākošie" at bounding box center [272, 127] width 100 height 31
click at [256, 127] on link "Ienākošie" at bounding box center [272, 127] width 100 height 31
click at [252, 156] on link "Nosūtītie" at bounding box center [271, 159] width 98 height 31
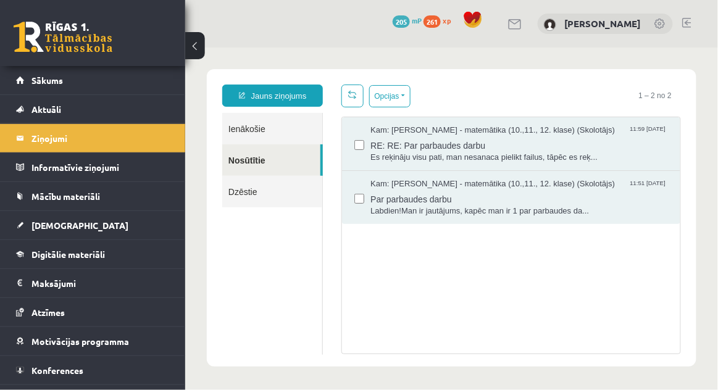
click at [239, 120] on link "Ienākošie" at bounding box center [272, 127] width 100 height 31
click at [251, 126] on link "Ienākošie" at bounding box center [272, 127] width 100 height 31
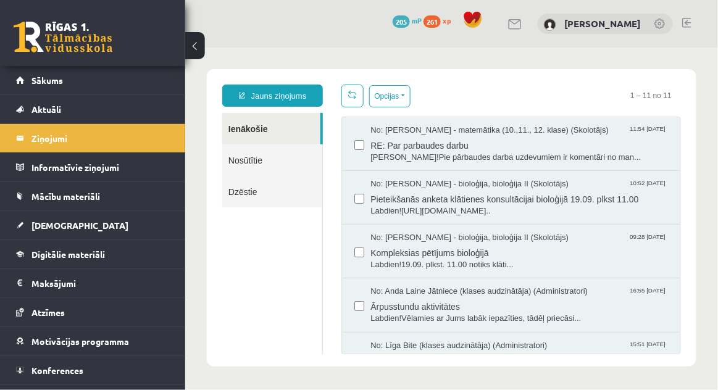
click at [246, 153] on link "Nosūtītie" at bounding box center [272, 159] width 100 height 31
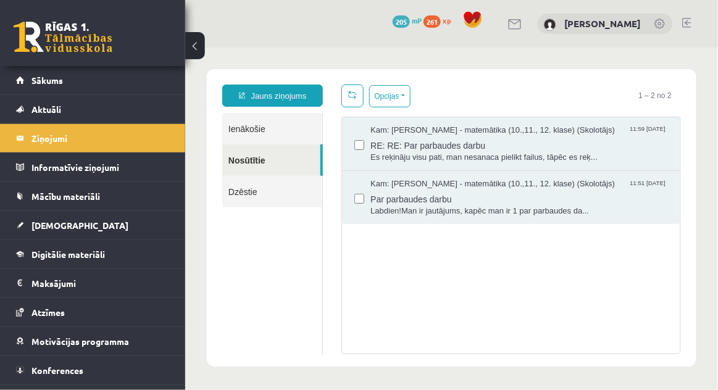
click at [251, 129] on link "Ienākošie" at bounding box center [272, 127] width 100 height 31
click at [257, 124] on link "Ienākošie" at bounding box center [272, 127] width 100 height 31
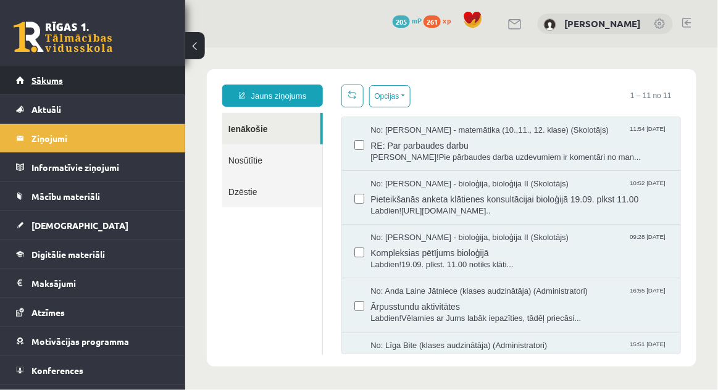
click at [43, 93] on link "Sākums" at bounding box center [93, 80] width 154 height 28
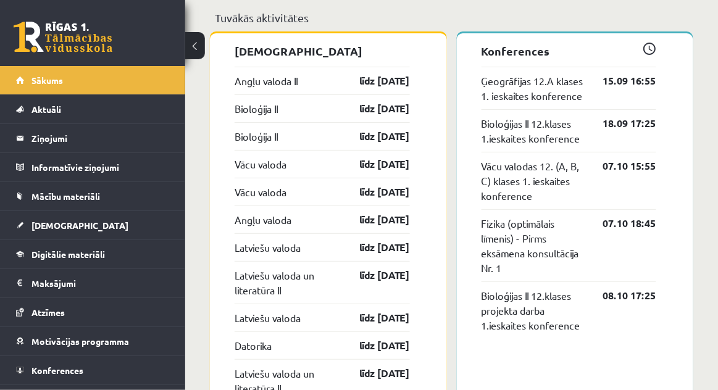
scroll to position [1120, 0]
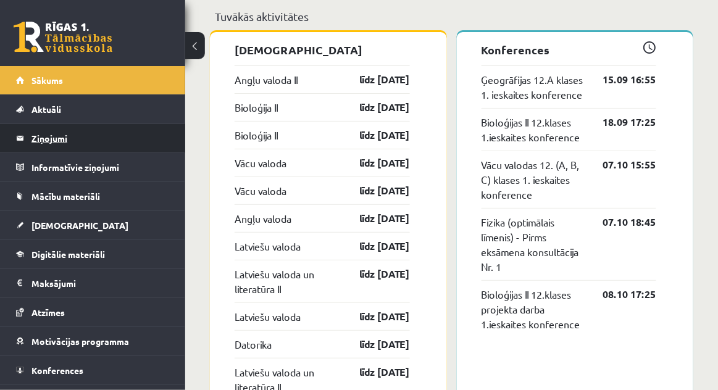
click at [54, 144] on legend "Ziņojumi 0" at bounding box center [100, 138] width 138 height 28
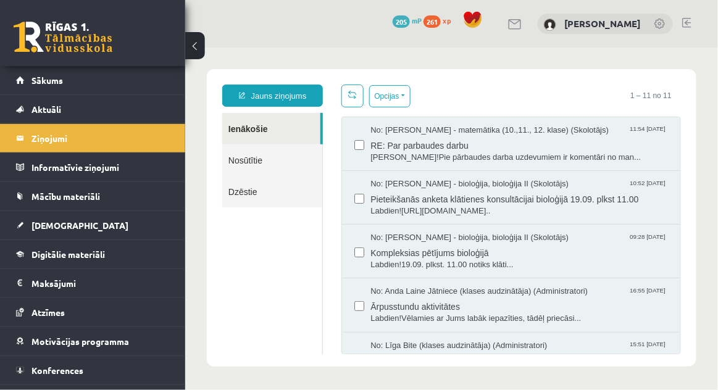
scroll to position [6, 0]
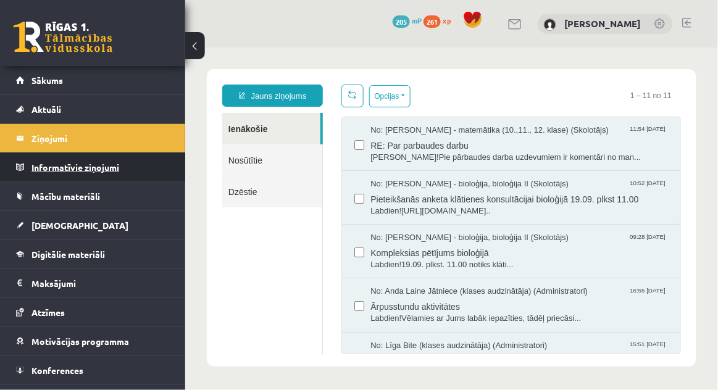
click at [67, 165] on legend "Informatīvie ziņojumi 0" at bounding box center [100, 167] width 138 height 28
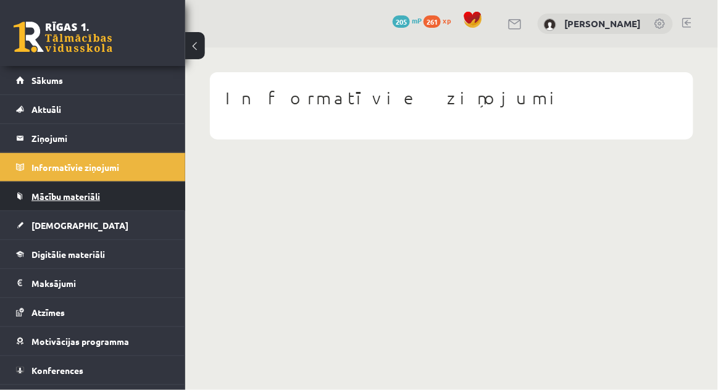
click at [73, 193] on span "Mācību materiāli" at bounding box center [65, 196] width 69 height 11
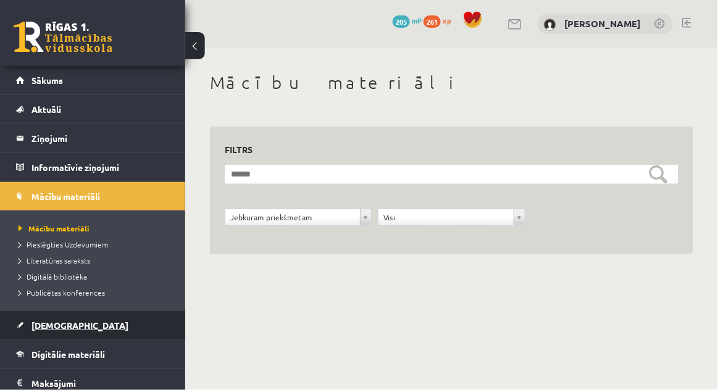
click at [50, 328] on span "[DEMOGRAPHIC_DATA]" at bounding box center [79, 325] width 97 height 11
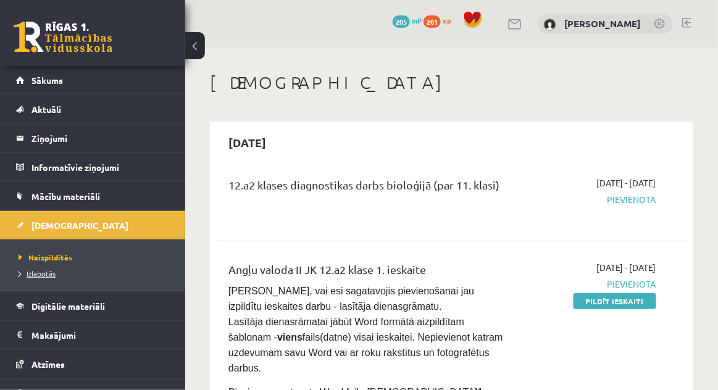
click at [52, 273] on span "Izlabotās" at bounding box center [37, 274] width 37 height 10
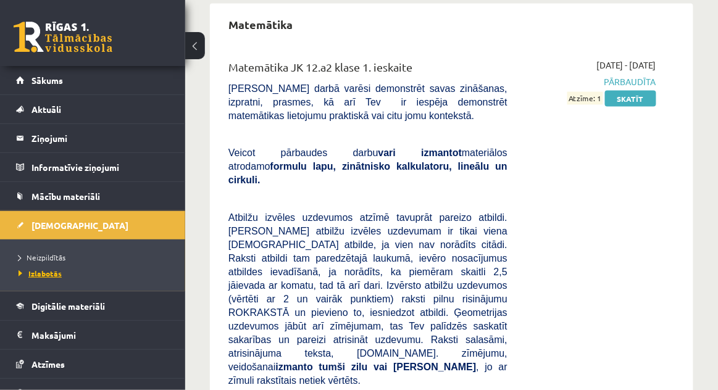
scroll to position [445, 0]
click at [30, 135] on link "Ziņojumi 0" at bounding box center [93, 138] width 154 height 28
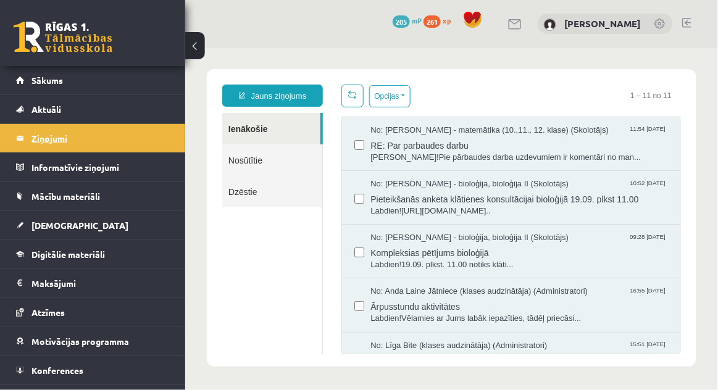
click at [41, 143] on legend "Ziņojumi 0" at bounding box center [100, 138] width 138 height 28
click at [38, 143] on legend "Ziņojumi 0" at bounding box center [100, 138] width 138 height 28
click at [58, 141] on legend "Ziņojumi 0" at bounding box center [100, 138] width 138 height 28
click at [48, 143] on legend "Ziņojumi 0" at bounding box center [100, 138] width 138 height 28
click at [47, 141] on legend "Ziņojumi 0" at bounding box center [100, 138] width 138 height 28
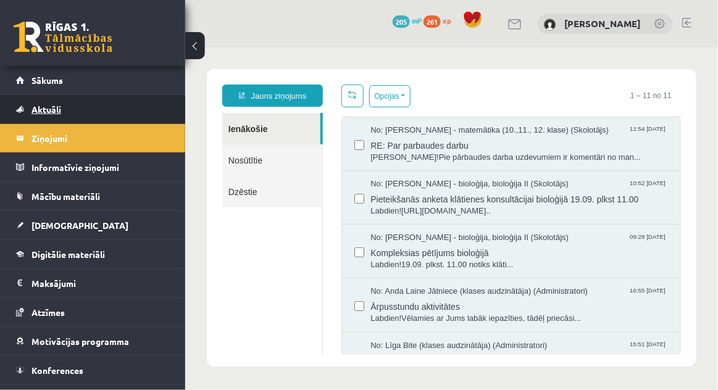
click at [40, 109] on span "Aktuāli" at bounding box center [46, 109] width 30 height 11
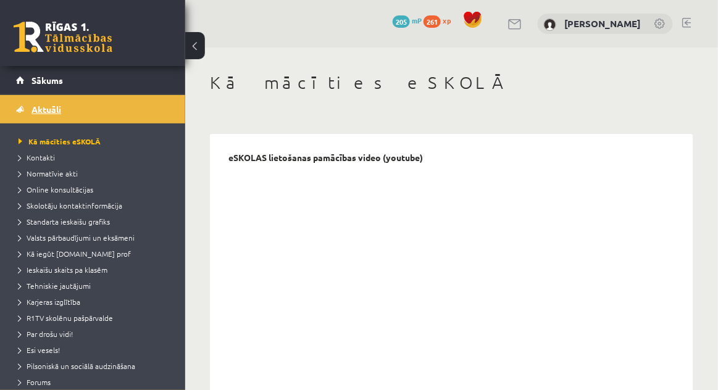
click at [40, 95] on link "Aktuāli" at bounding box center [93, 109] width 154 height 28
click at [40, 81] on span "Sākums" at bounding box center [46, 80] width 31 height 11
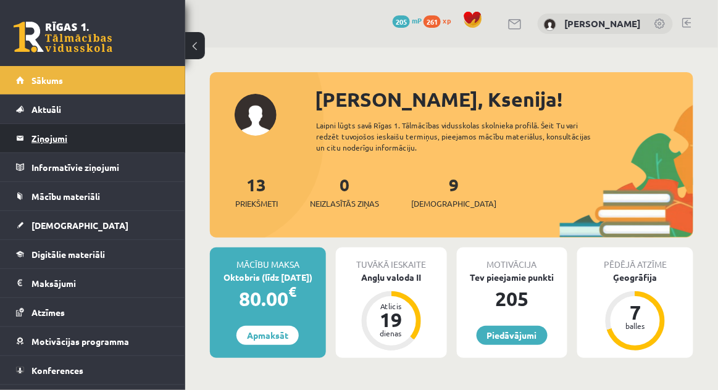
click at [38, 144] on legend "Ziņojumi 0" at bounding box center [100, 138] width 138 height 28
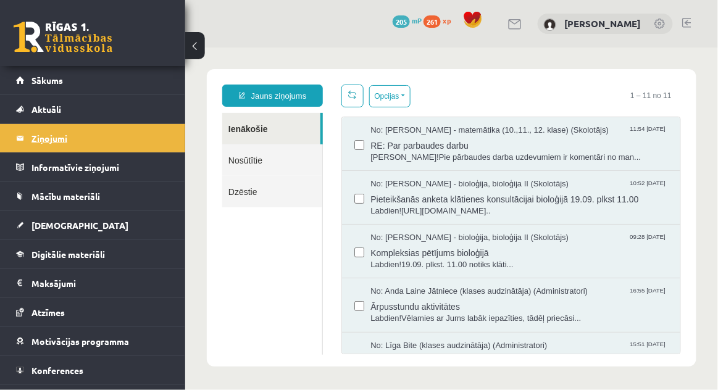
click at [45, 142] on legend "Ziņojumi 0" at bounding box center [100, 138] width 138 height 28
click at [54, 143] on legend "Ziņojumi 0" at bounding box center [100, 138] width 138 height 28
click at [49, 141] on legend "Ziņojumi 0" at bounding box center [100, 138] width 138 height 28
click at [55, 144] on legend "Ziņojumi 0" at bounding box center [100, 138] width 138 height 28
click at [56, 105] on span "Aktuāli" at bounding box center [46, 109] width 30 height 11
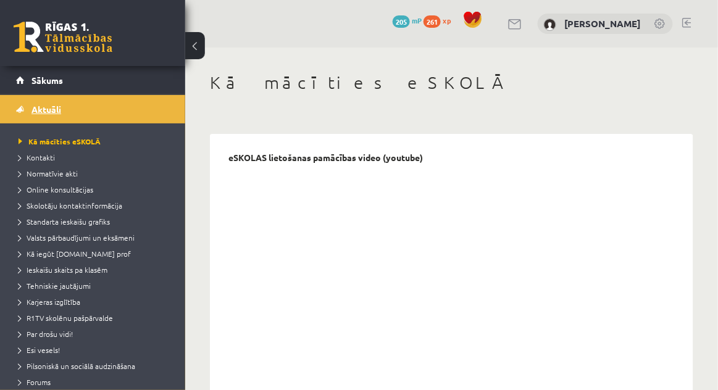
click at [41, 104] on span "Aktuāli" at bounding box center [46, 109] width 30 height 11
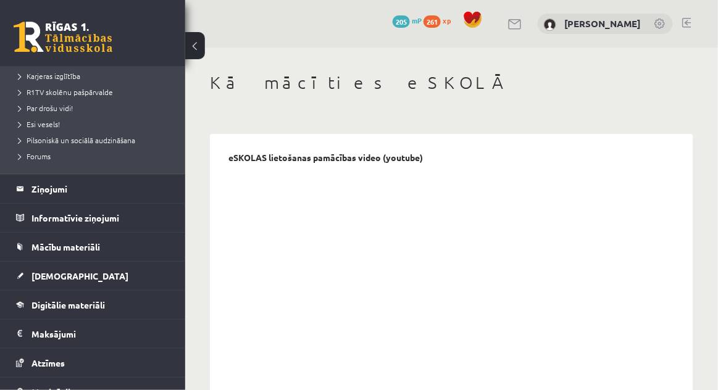
scroll to position [229, 0]
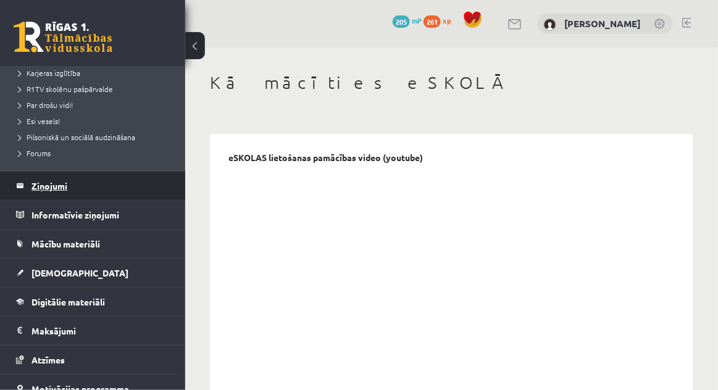
click at [56, 185] on legend "Ziņojumi 0" at bounding box center [100, 186] width 138 height 28
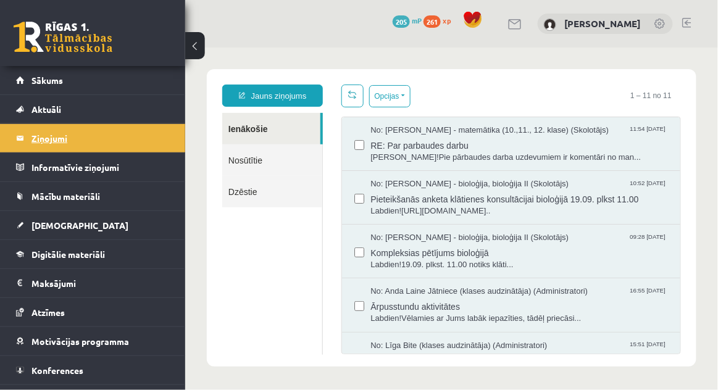
click at [63, 136] on legend "Ziņojumi 0" at bounding box center [100, 138] width 138 height 28
click at [235, 153] on link "Nosūtītie" at bounding box center [272, 159] width 100 height 31
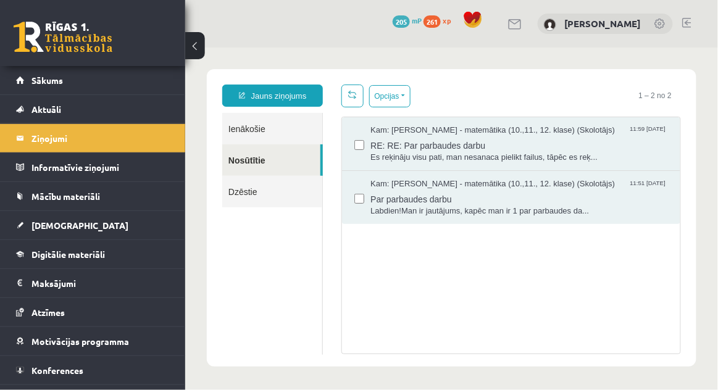
click at [238, 124] on link "Ienākošie" at bounding box center [272, 127] width 100 height 31
click at [233, 115] on link "Ienākošie" at bounding box center [272, 127] width 100 height 31
click at [246, 123] on link "Ienākošie" at bounding box center [272, 127] width 100 height 31
click at [649, 133] on span "11:59 12/09/2025" at bounding box center [648, 128] width 38 height 9
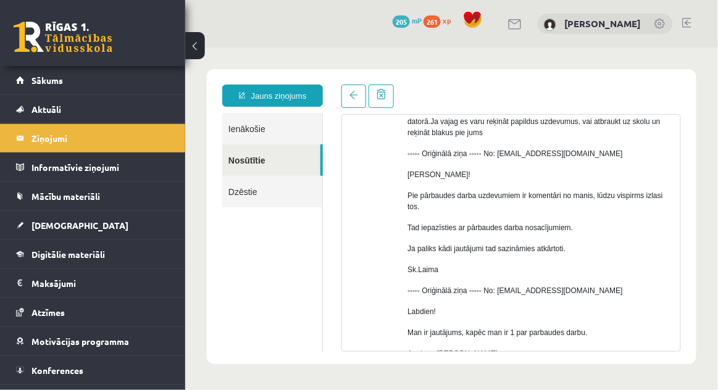
scroll to position [143, 0]
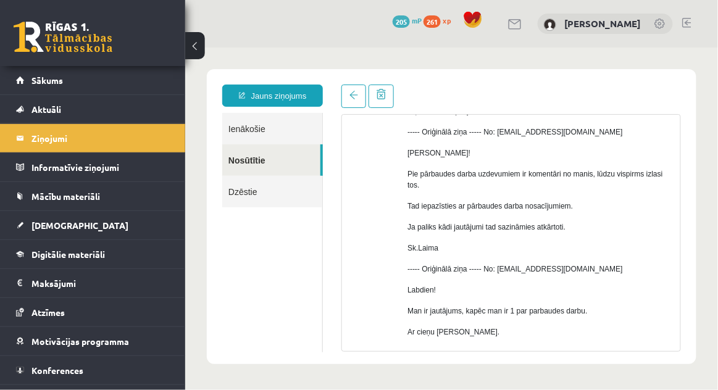
click at [236, 134] on link "Ienākošie" at bounding box center [272, 127] width 100 height 31
click at [235, 133] on link "Ienākošie" at bounding box center [272, 127] width 100 height 31
click at [235, 130] on link "Ienākošie" at bounding box center [272, 127] width 100 height 31
click at [241, 123] on link "Ienākošie" at bounding box center [272, 127] width 100 height 31
click at [262, 133] on link "Ienākošie" at bounding box center [272, 127] width 100 height 31
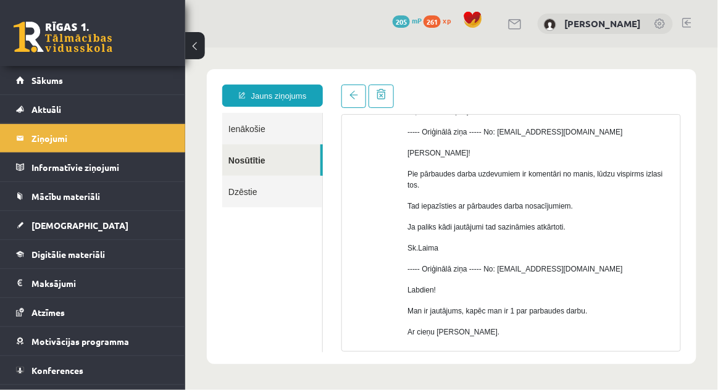
click at [246, 131] on link "Ienākošie" at bounding box center [272, 127] width 100 height 31
click at [252, 133] on link "Ienākošie" at bounding box center [272, 127] width 100 height 31
click at [243, 130] on iframe at bounding box center [451, 218] width 533 height 340
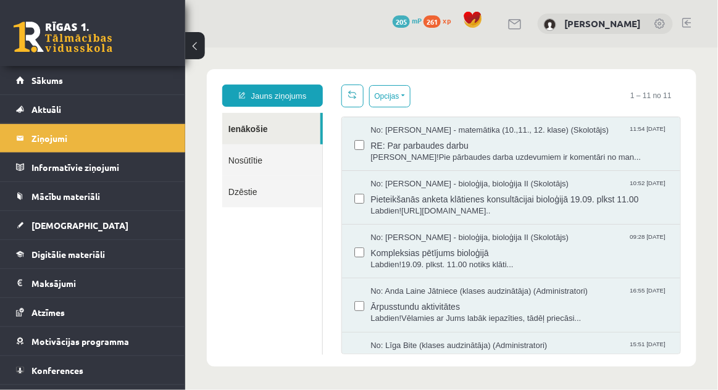
scroll to position [0, 0]
click at [55, 86] on link "Sākums" at bounding box center [93, 80] width 154 height 28
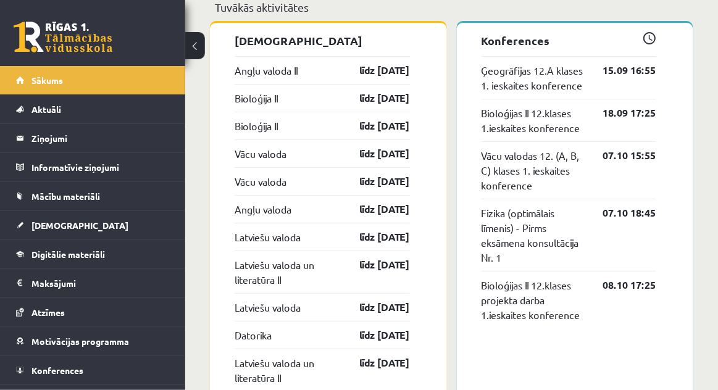
scroll to position [1132, 0]
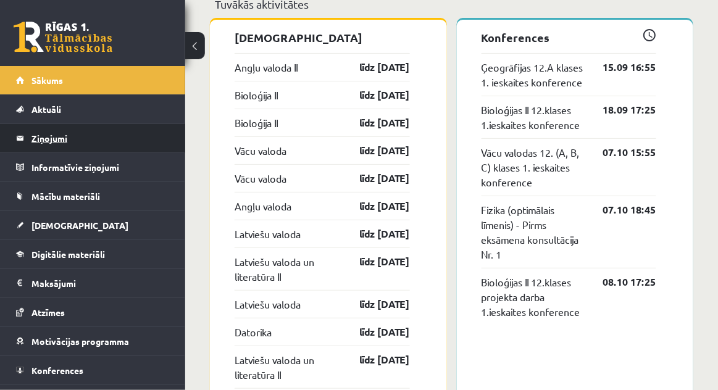
click at [42, 133] on legend "Ziņojumi 0" at bounding box center [100, 138] width 138 height 28
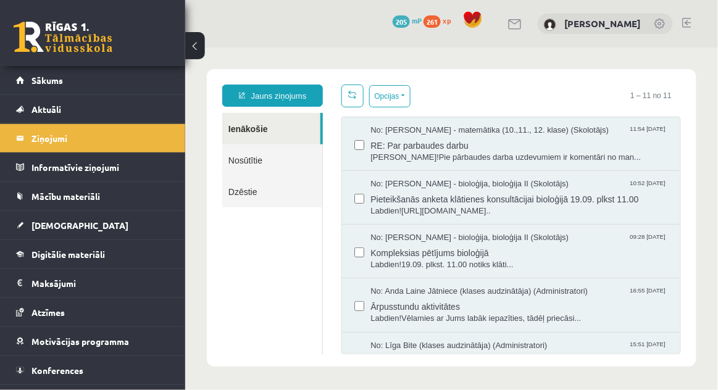
click at [690, 22] on link at bounding box center [686, 23] width 9 height 10
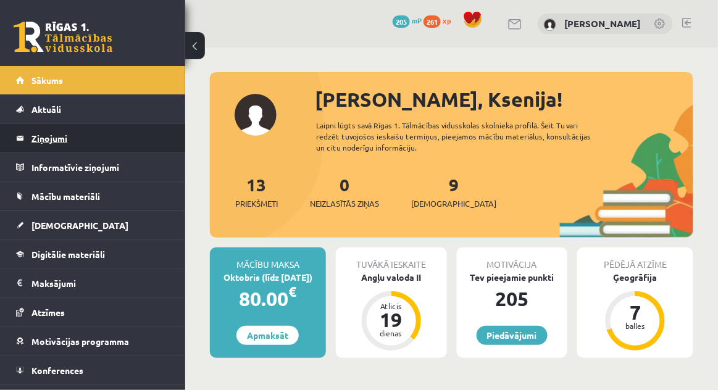
click at [59, 141] on legend "Ziņojumi 0" at bounding box center [100, 138] width 138 height 28
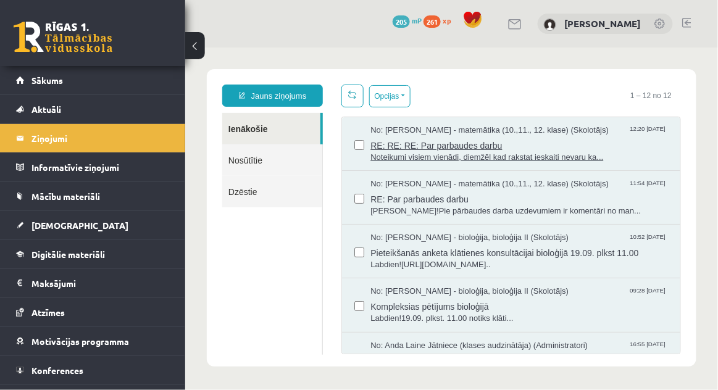
click at [449, 138] on span "RE: RE: RE: Par parbaudes darbu" at bounding box center [519, 143] width 298 height 15
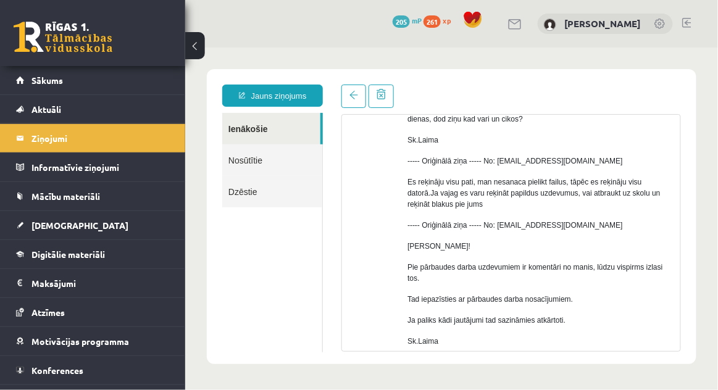
scroll to position [323, 0]
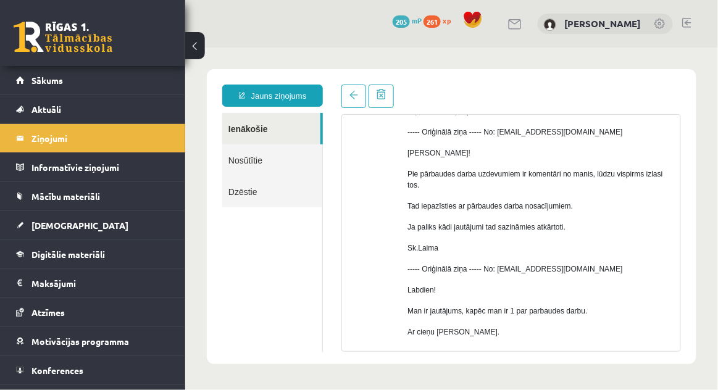
click at [420, 378] on link "Atbildēt" at bounding box center [425, 378] width 36 height 22
type input "**********"
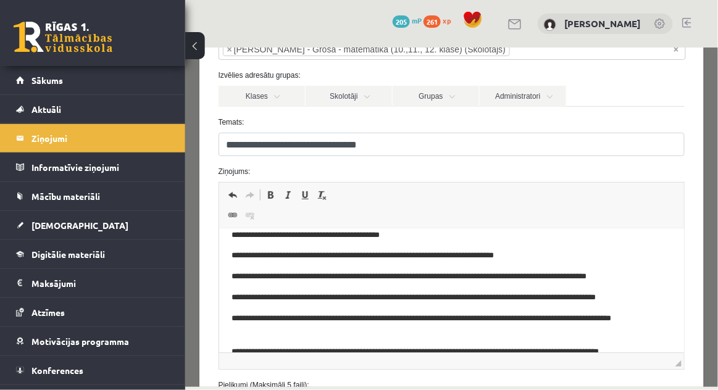
scroll to position [0, 0]
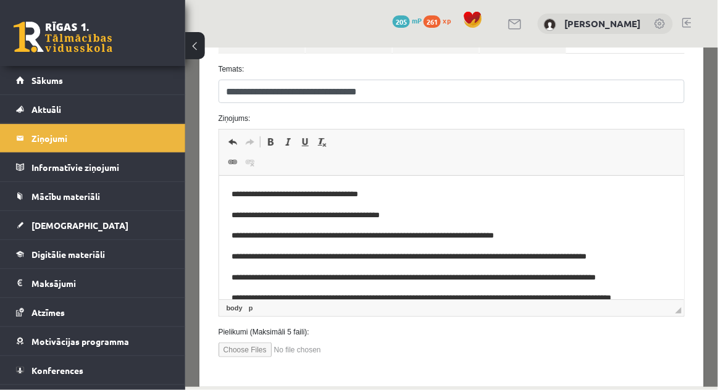
scroll to position [59, 0]
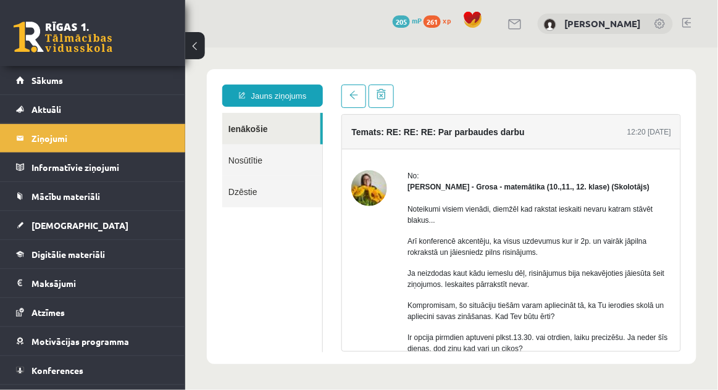
scroll to position [0, 0]
click at [381, 190] on img at bounding box center [369, 188] width 36 height 36
click at [375, 186] on img at bounding box center [369, 188] width 36 height 36
click at [371, 197] on img at bounding box center [369, 188] width 36 height 36
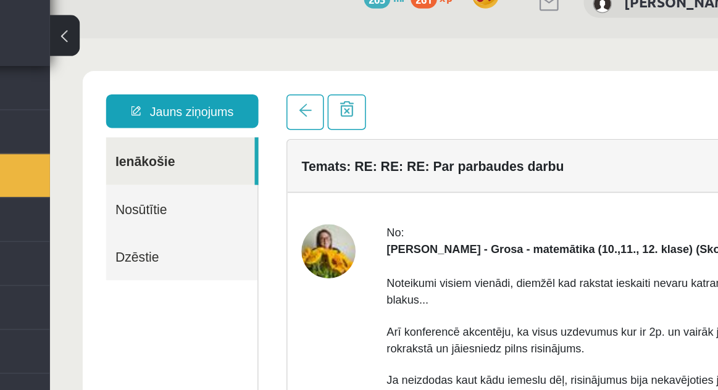
scroll to position [59, 0]
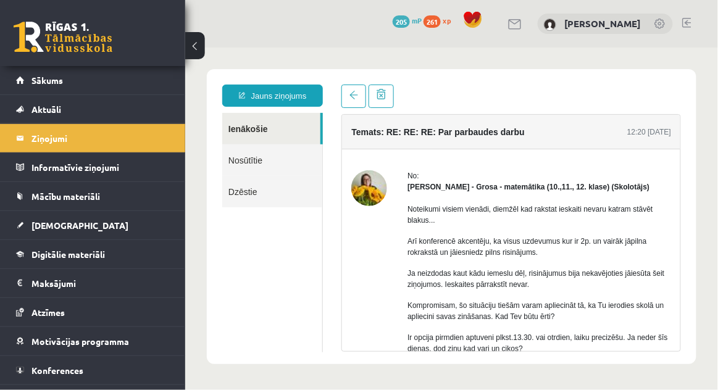
click at [286, 126] on link "Ienākošie" at bounding box center [271, 127] width 98 height 31
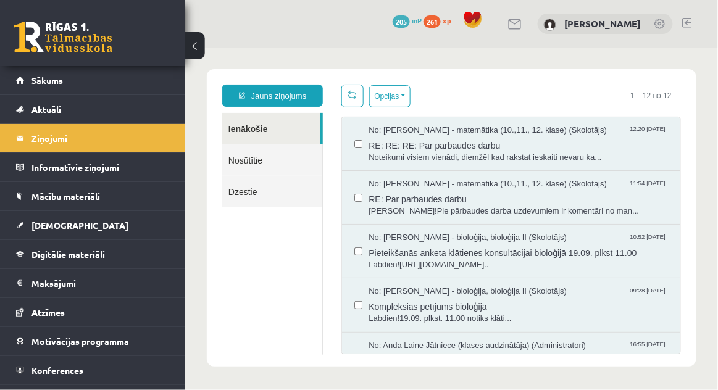
scroll to position [0, 0]
click at [279, 181] on link "Dzēstie" at bounding box center [272, 190] width 100 height 31
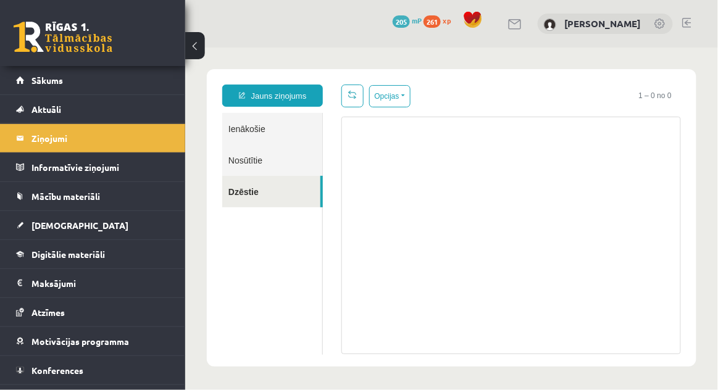
click at [296, 164] on link "Nosūtītie" at bounding box center [272, 159] width 100 height 31
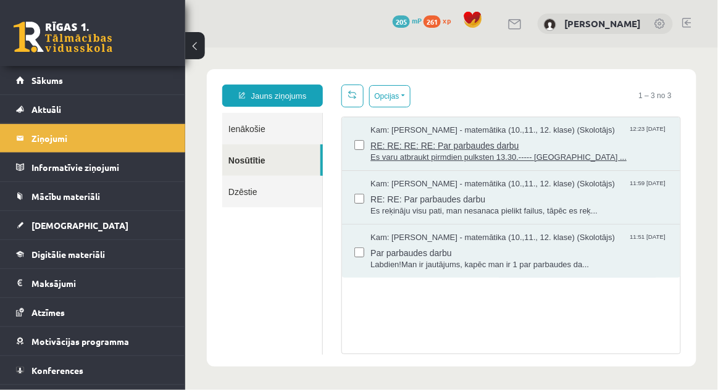
click at [406, 155] on span "Es varu atbraukt pirmdien pulksten 13.30.----- Oriģinālā ..." at bounding box center [519, 157] width 298 height 12
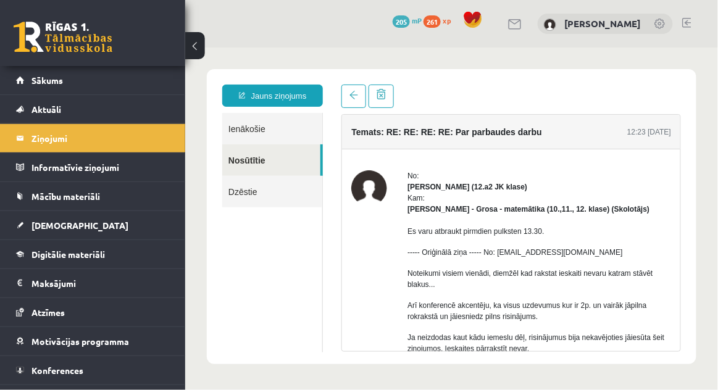
click at [298, 129] on link "Ienākošie" at bounding box center [272, 127] width 100 height 31
click at [269, 135] on link "Ienākošie" at bounding box center [272, 127] width 100 height 31
click at [292, 127] on link "Ienākošie" at bounding box center [272, 127] width 100 height 31
click at [265, 129] on link "Ienākošie" at bounding box center [272, 127] width 100 height 31
click at [272, 183] on link "Dzēstie" at bounding box center [272, 190] width 100 height 31
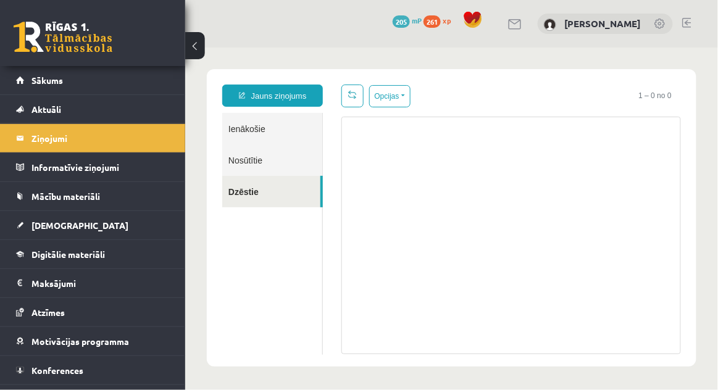
click at [273, 131] on link "Ienākošie" at bounding box center [272, 127] width 100 height 31
click at [244, 135] on link "Ienākošie" at bounding box center [272, 127] width 100 height 31
click at [257, 126] on link "Ienākošie" at bounding box center [272, 127] width 100 height 31
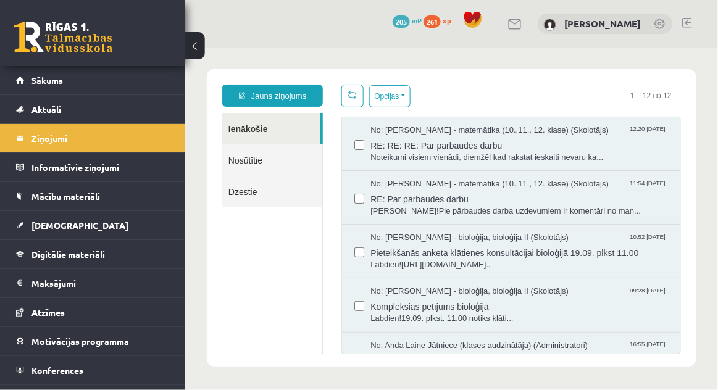
click at [251, 125] on link "Ienākošie" at bounding box center [271, 127] width 98 height 31
click at [423, 138] on span "RE: RE: RE: Par parbaudes darbu" at bounding box center [519, 143] width 298 height 15
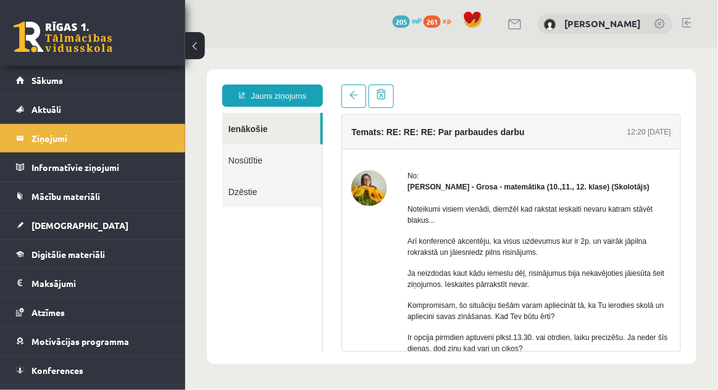
click at [366, 193] on img at bounding box center [369, 188] width 36 height 36
click at [378, 189] on img at bounding box center [369, 188] width 36 height 36
click at [280, 131] on link "Ienākošie" at bounding box center [271, 127] width 98 height 31
click at [273, 123] on link "Ienākošie" at bounding box center [271, 127] width 98 height 31
click at [274, 130] on link "Ienākošie" at bounding box center [271, 127] width 98 height 31
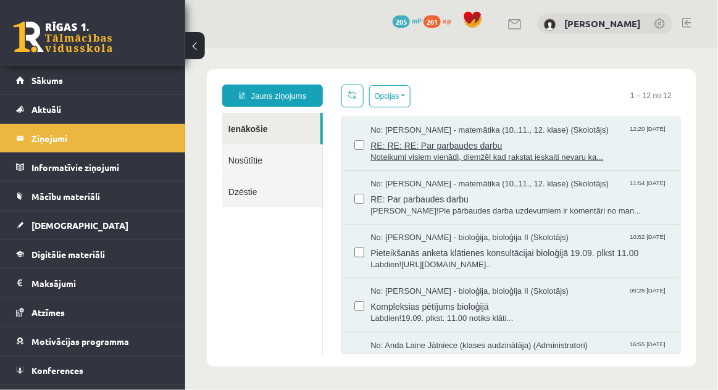
click at [451, 140] on span "RE: RE: RE: Par parbaudes darbu" at bounding box center [519, 143] width 298 height 15
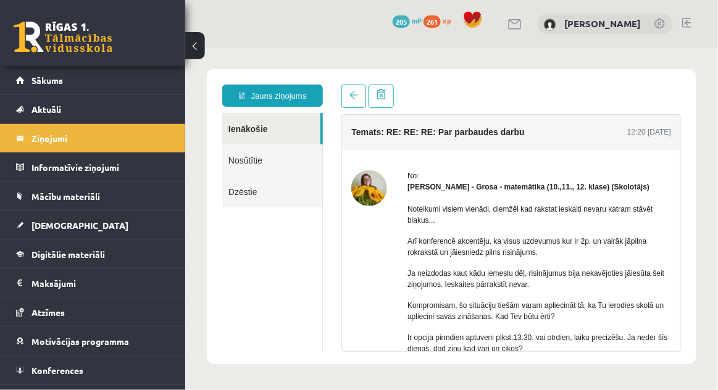
click at [241, 124] on link "Ienākošie" at bounding box center [271, 127] width 98 height 31
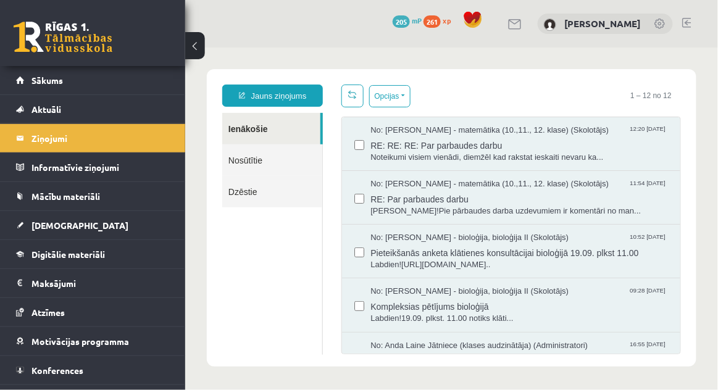
click at [255, 123] on link "Ienākošie" at bounding box center [271, 127] width 98 height 31
click at [707, 22] on div "0 Dāvanas 205 mP 261 xp [PERSON_NAME]" at bounding box center [451, 24] width 533 height 48
click at [689, 23] on link at bounding box center [686, 23] width 9 height 10
